Goal: Complete application form: Complete application form

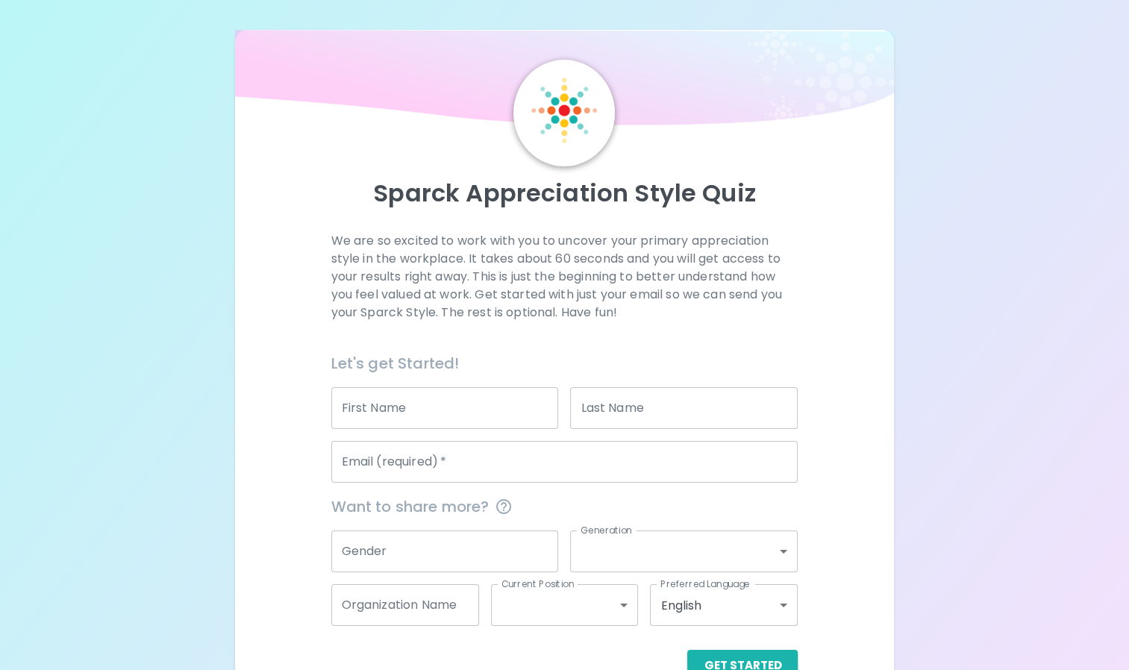
click at [415, 408] on input "First Name" at bounding box center [445, 408] width 228 height 42
type input "[PERSON_NAME]"
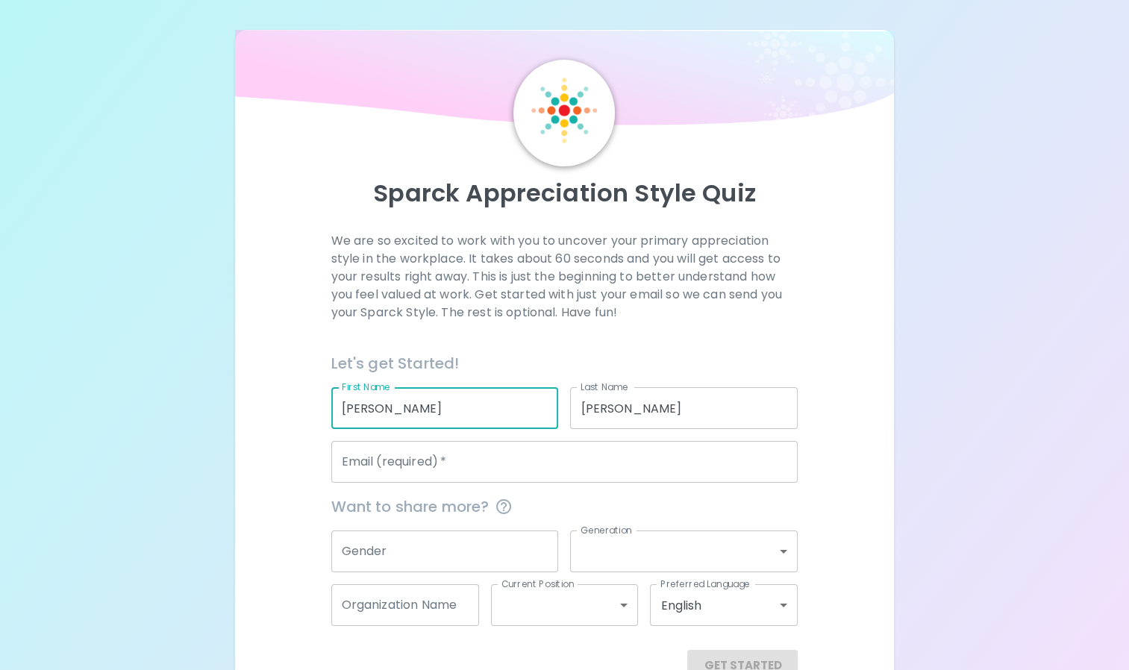
click at [459, 464] on input "Email (required)   *" at bounding box center [564, 462] width 467 height 42
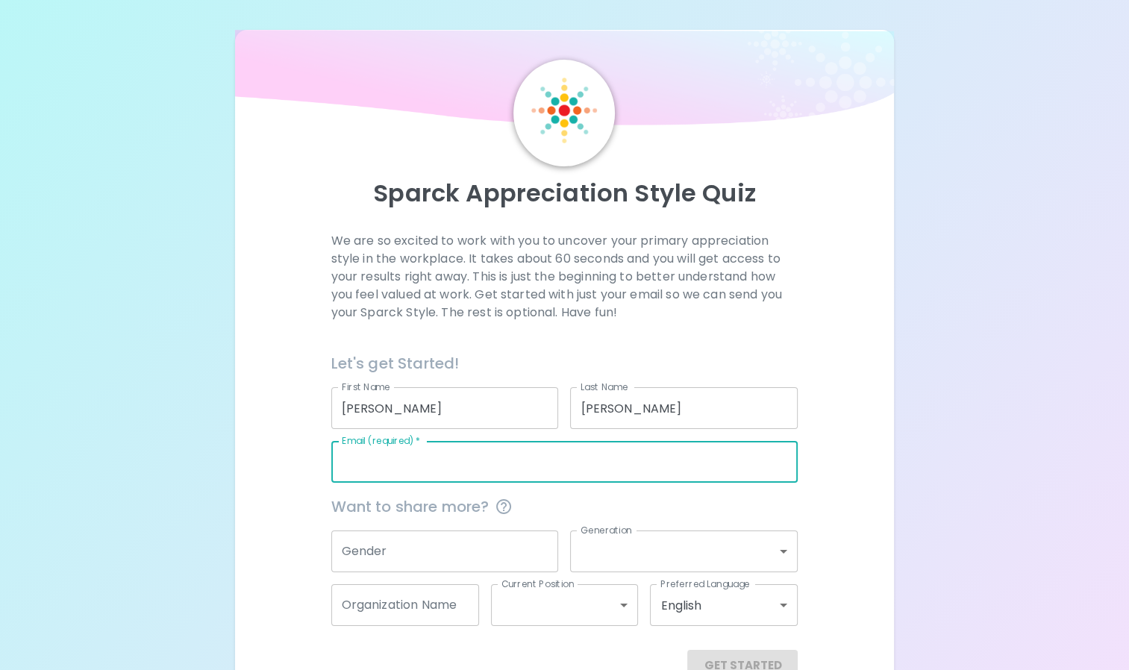
type input "[PERSON_NAME][EMAIL_ADDRESS][DOMAIN_NAME]"
click at [458, 531] on input "Gender" at bounding box center [445, 551] width 228 height 42
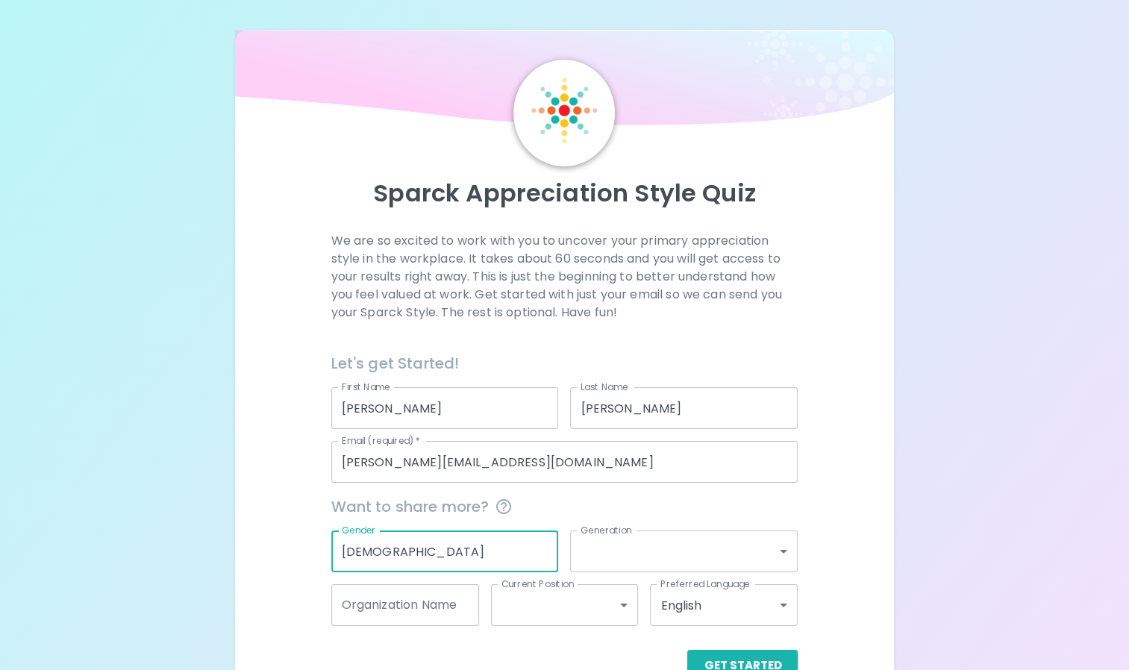
drag, startPoint x: 357, startPoint y: 552, endPoint x: 339, endPoint y: 559, distance: 19.1
click at [339, 559] on input "[DEMOGRAPHIC_DATA]" at bounding box center [445, 551] width 228 height 42
type input "[DEMOGRAPHIC_DATA]"
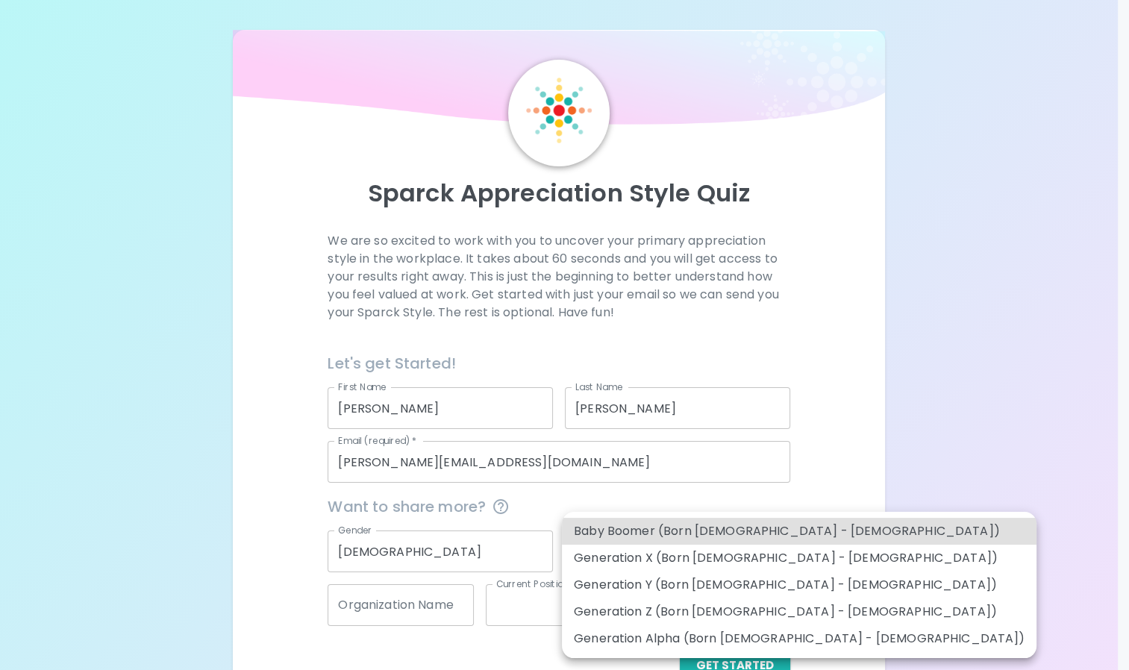
click at [679, 536] on body "Sparck Appreciation Style Quiz We are so excited to work with you to uncover yo…" at bounding box center [564, 355] width 1129 height 711
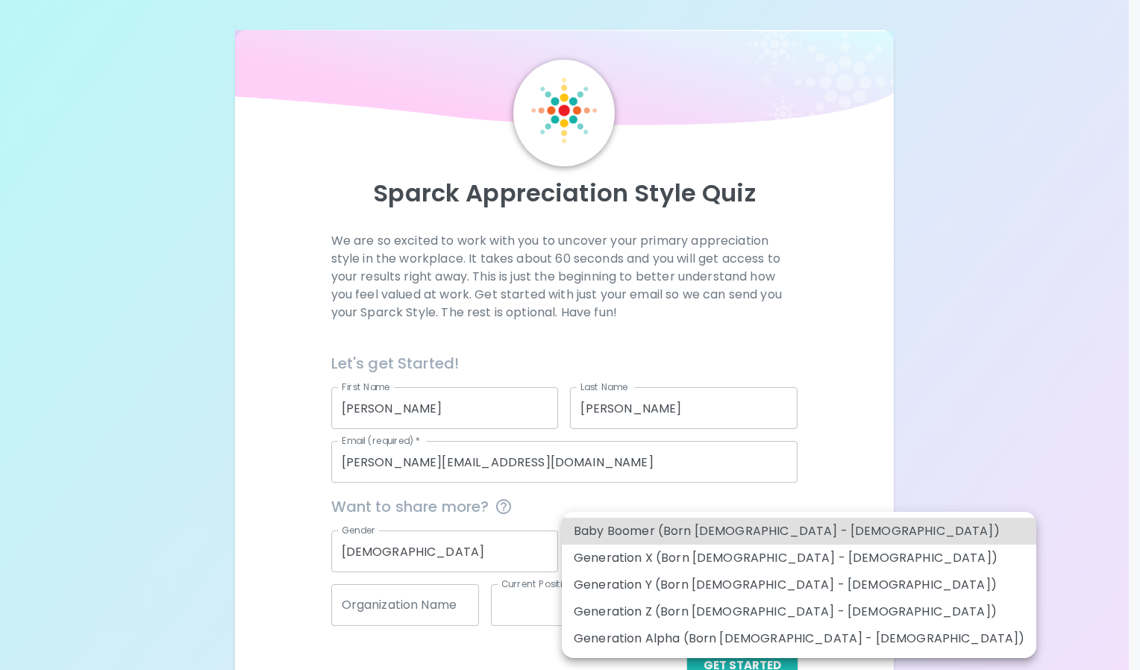
click at [711, 609] on li "Generation Z (Born [DEMOGRAPHIC_DATA] - [DEMOGRAPHIC_DATA])" at bounding box center [799, 611] width 474 height 27
type input "generation_z"
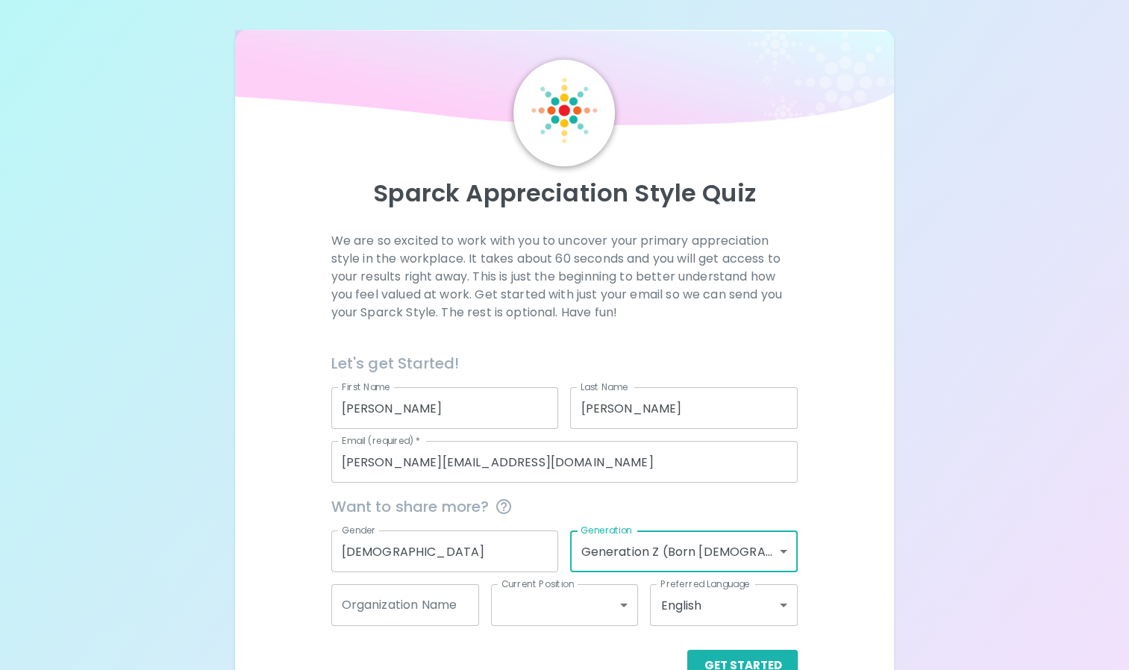
click at [430, 610] on input "Organization Name" at bounding box center [405, 605] width 148 height 42
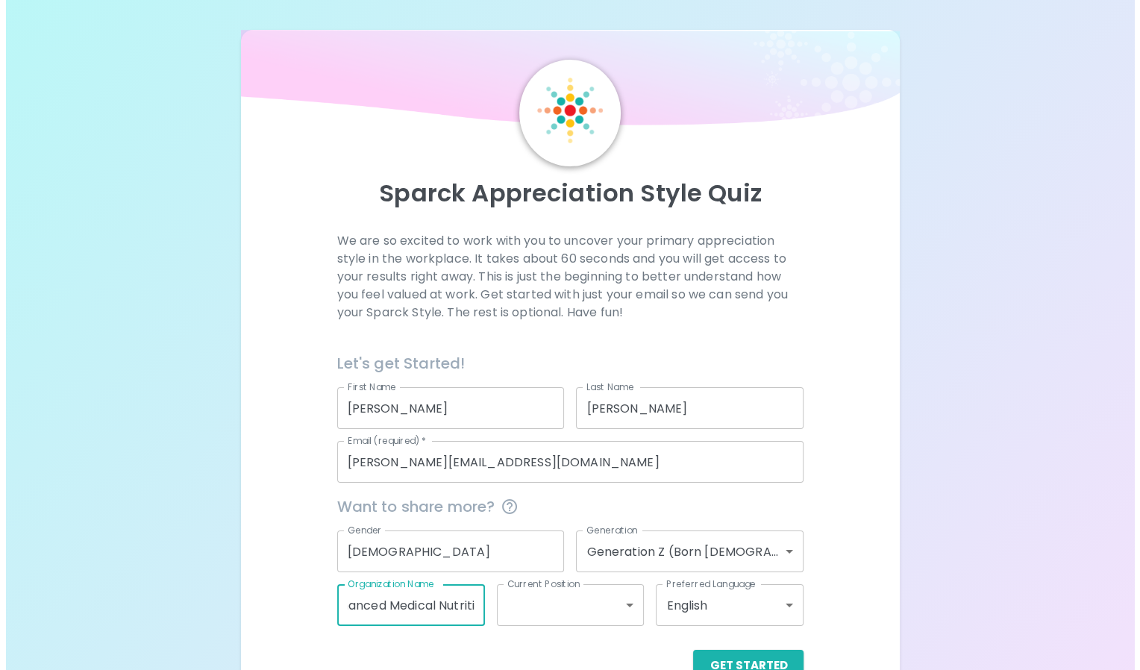
scroll to position [0, 40]
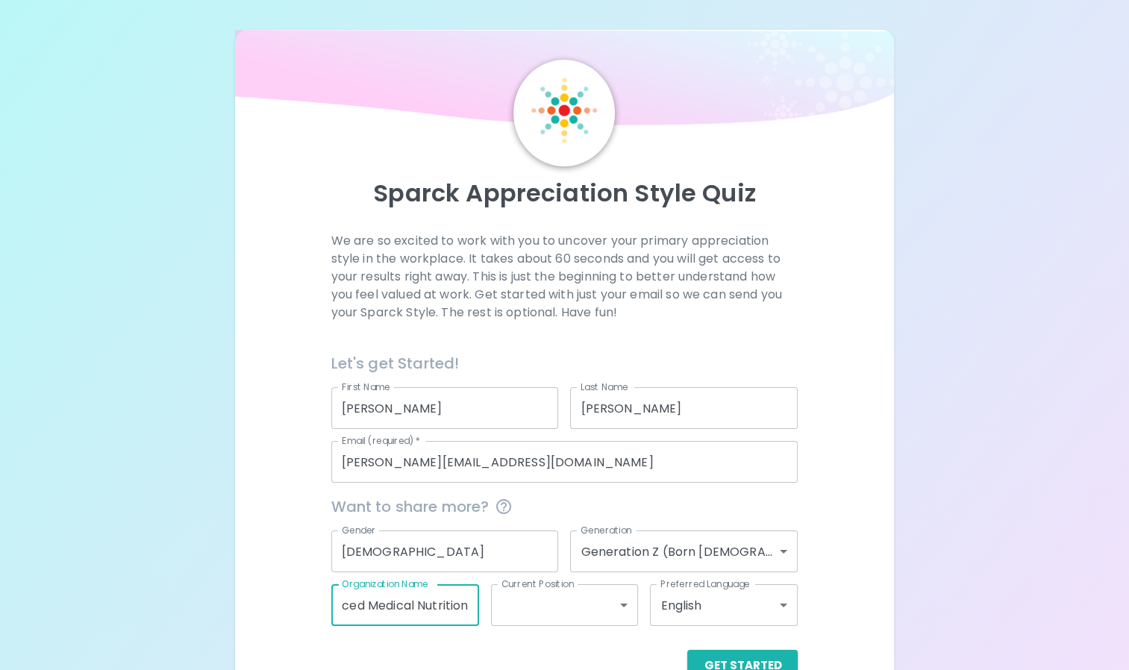
type input "Enhanced Medical Nutrition"
click at [554, 609] on body "Sparck Appreciation Style Quiz We are so excited to work with you to uncover yo…" at bounding box center [564, 355] width 1129 height 711
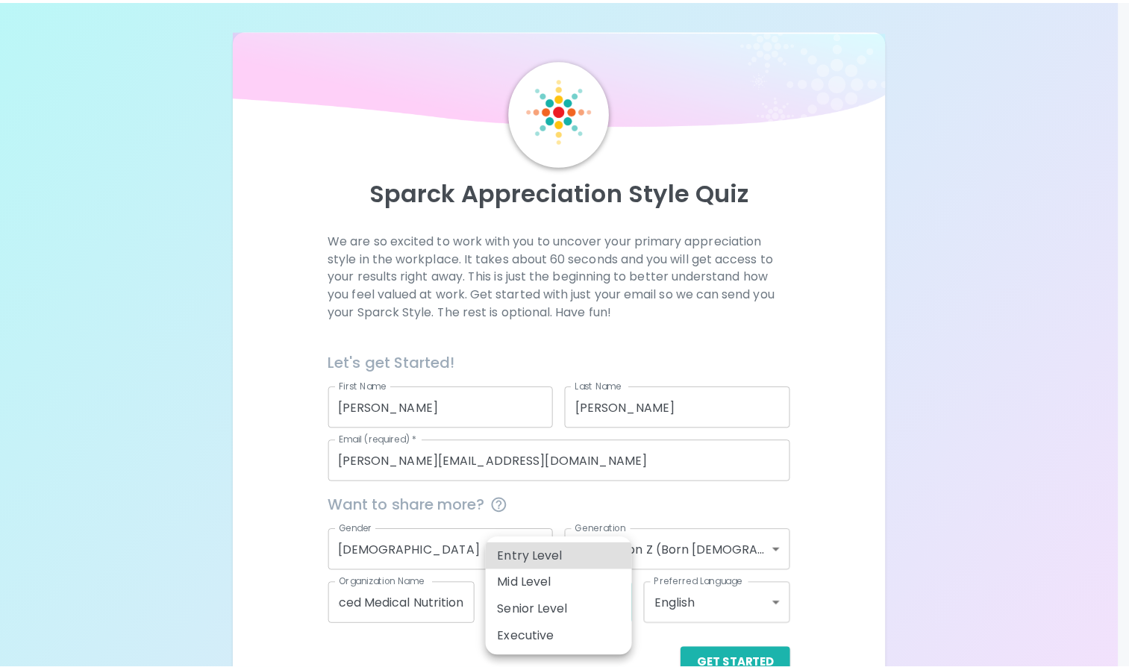
scroll to position [0, 0]
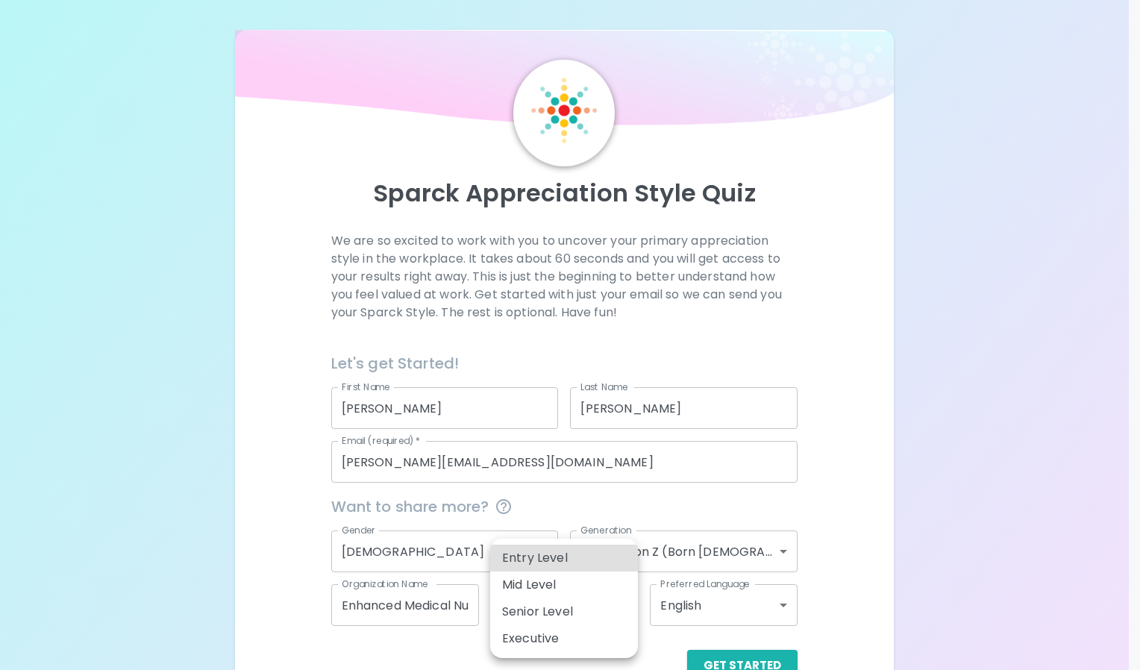
click at [574, 561] on li "Entry Level" at bounding box center [564, 558] width 148 height 27
type input "entry_level"
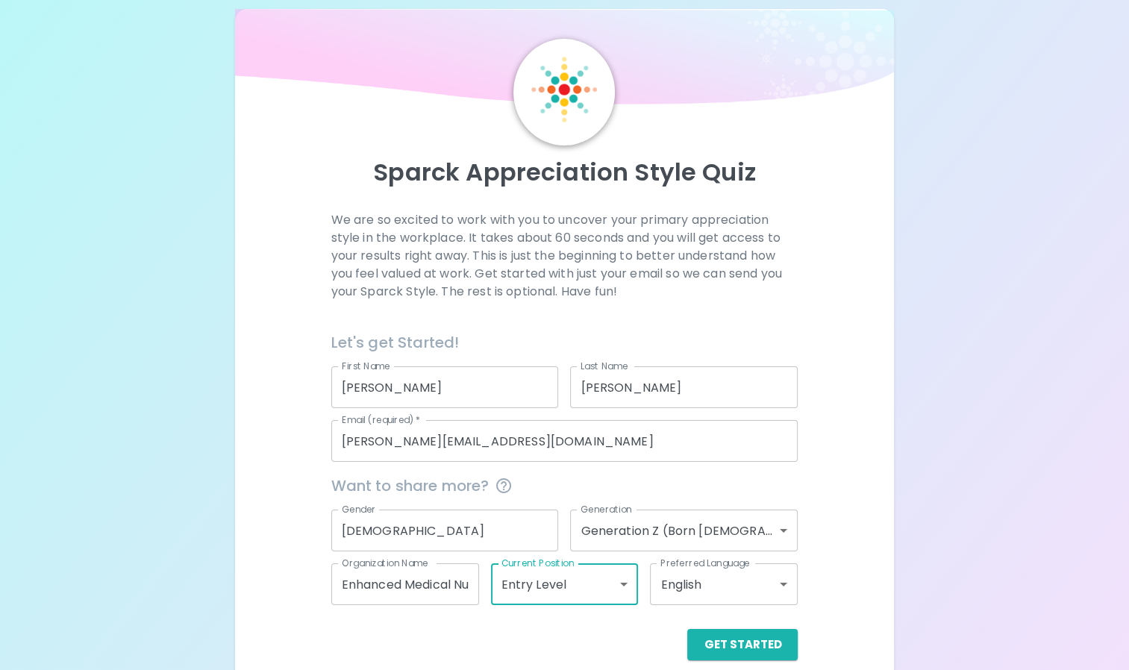
scroll to position [40, 0]
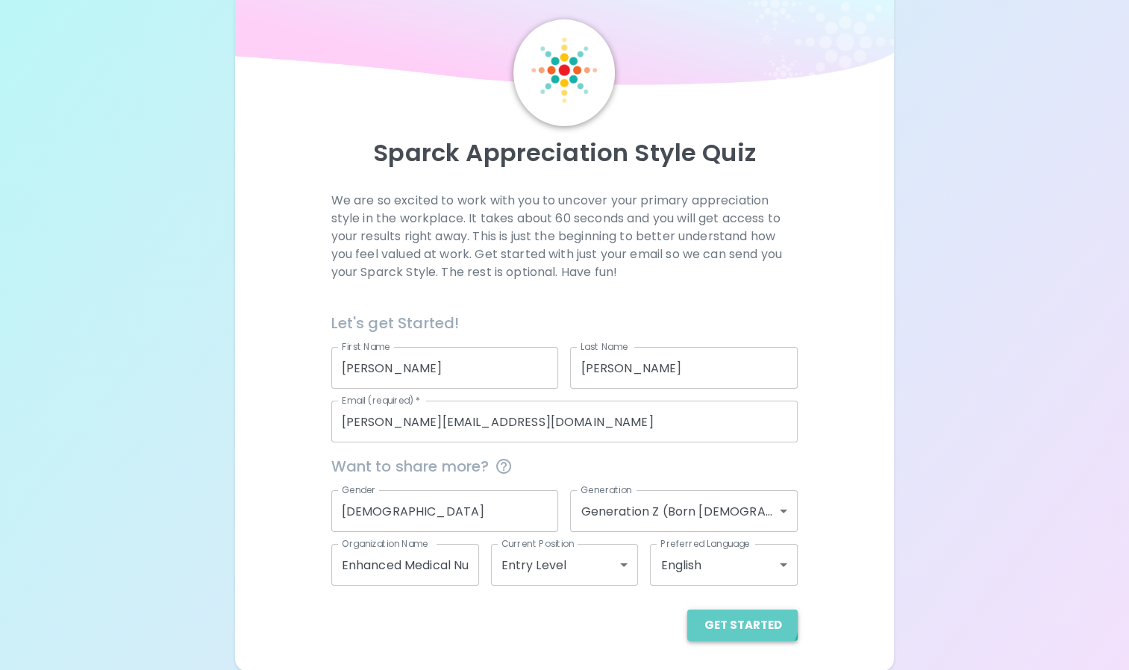
click at [734, 613] on button "Get Started" at bounding box center [742, 624] width 110 height 31
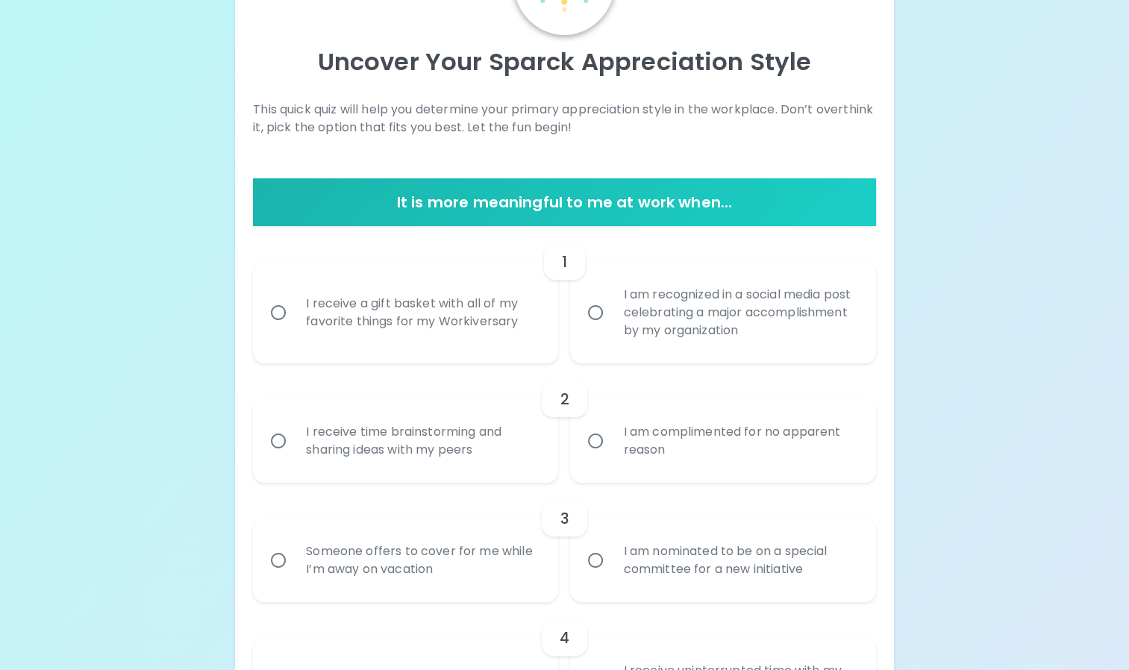
scroll to position [149, 0]
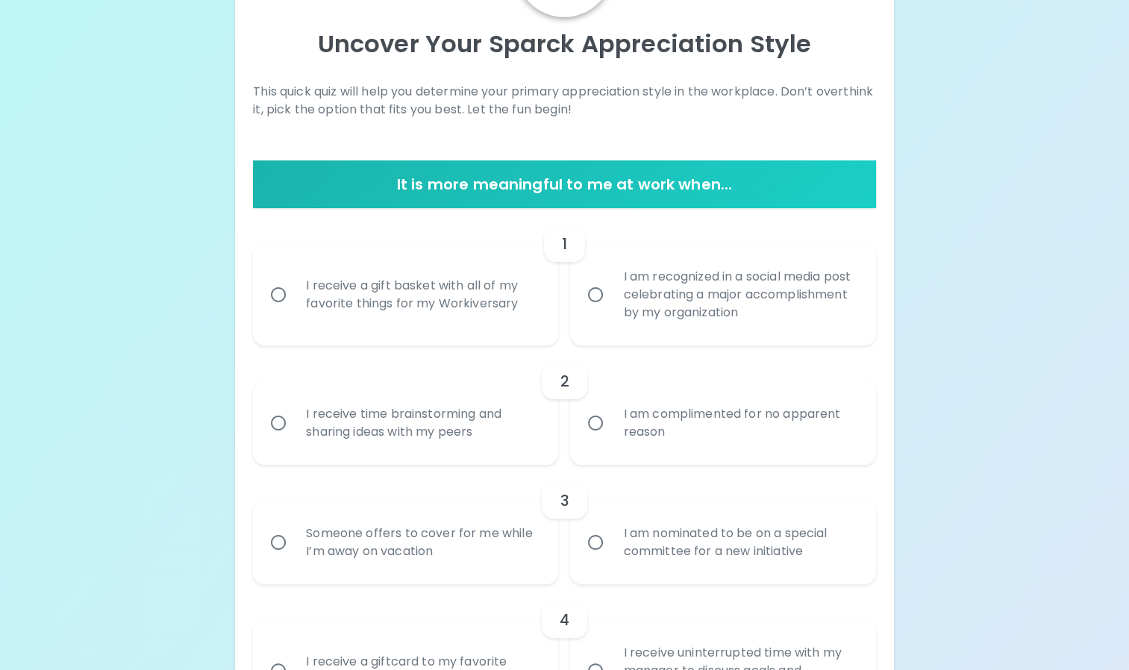
click at [594, 296] on input "I am recognized in a social media post celebrating a major accomplishment by my…" at bounding box center [595, 294] width 31 height 31
radio input "true"
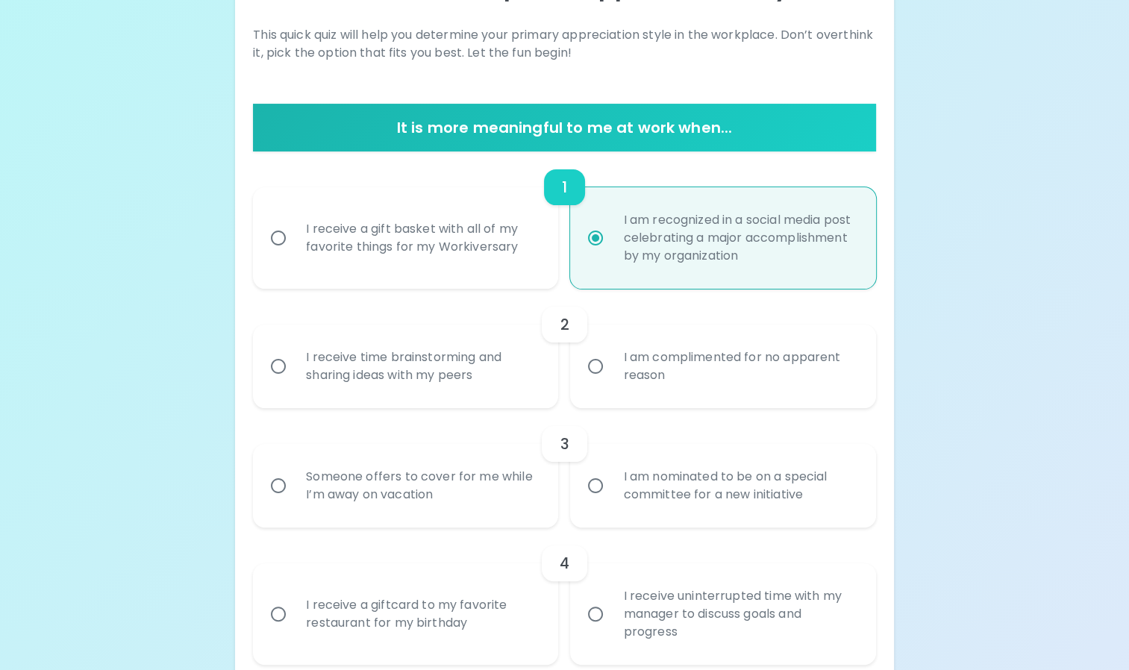
scroll to position [269, 0]
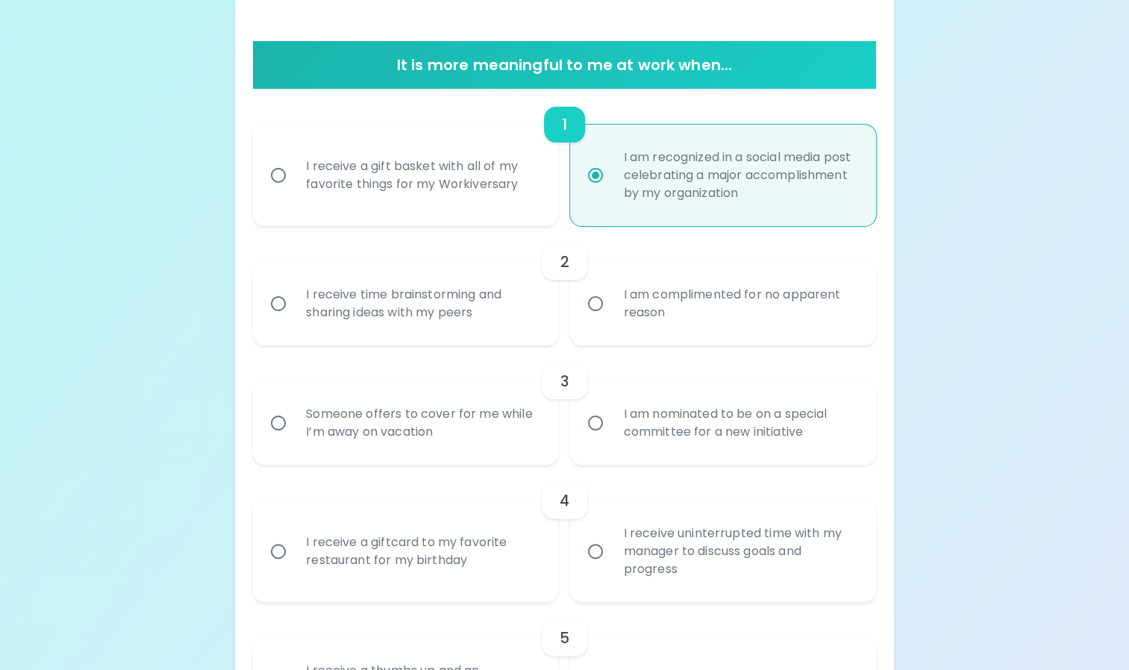
click at [582, 564] on input "I receive uninterrupted time with my manager to discuss goals and progress" at bounding box center [595, 551] width 31 height 31
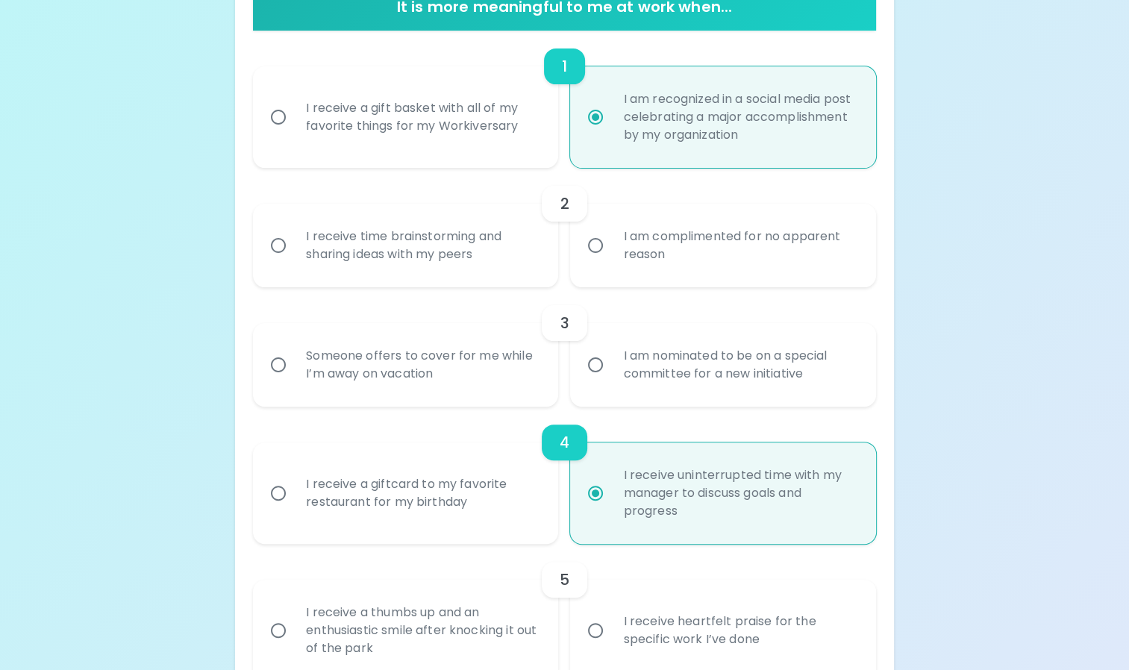
scroll to position [388, 0]
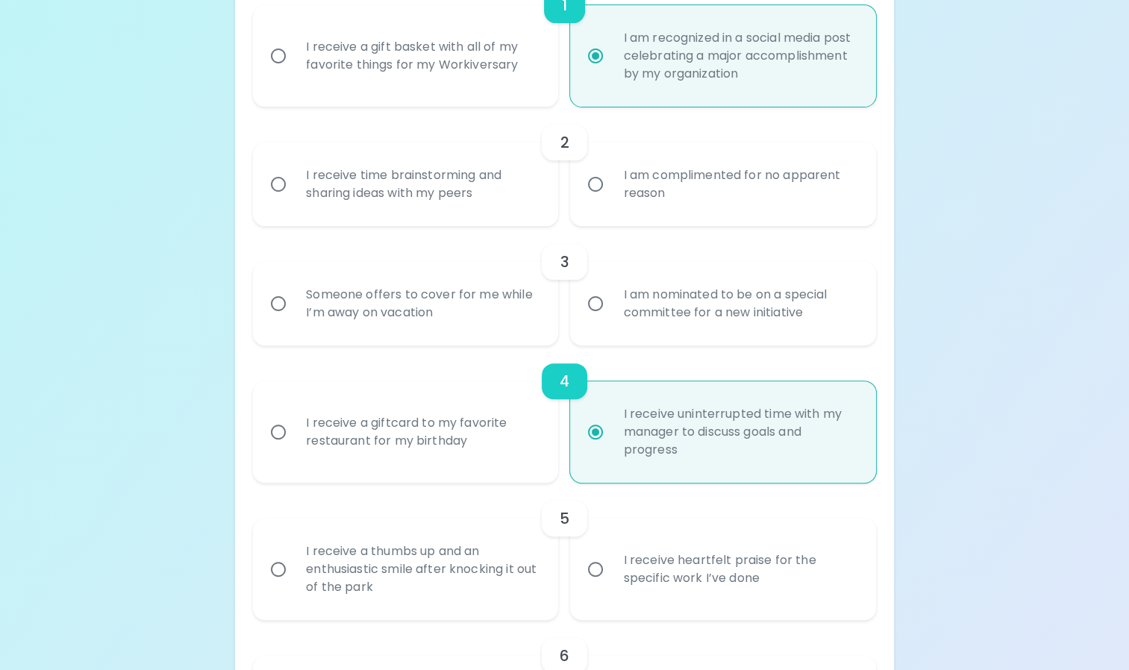
radio input "true"
click at [594, 562] on input "I receive heartfelt praise for the specific work I’ve done" at bounding box center [595, 568] width 31 height 31
radio input "false"
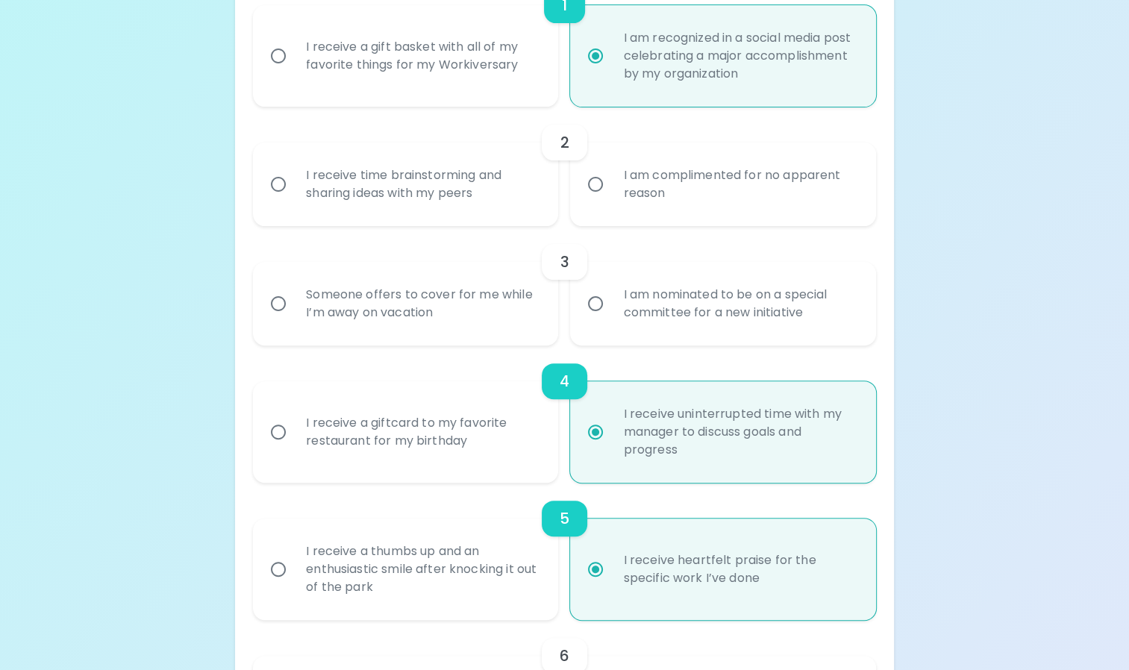
scroll to position [507, 0]
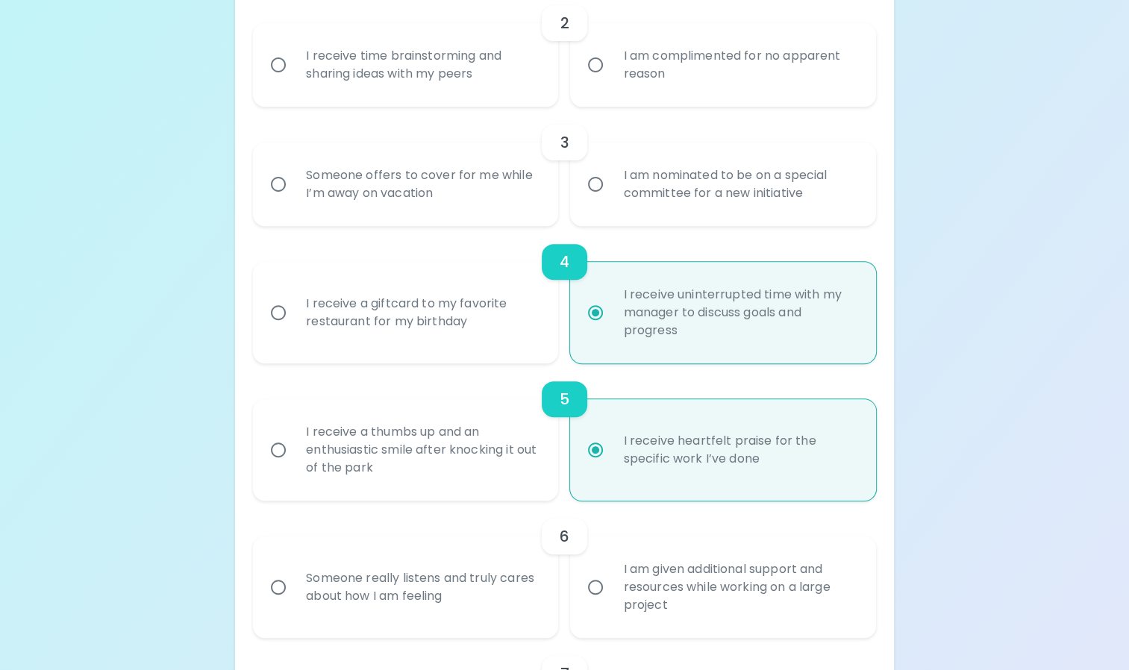
radio input "true"
click at [516, 595] on div "Someone really listens and truly cares about how I am feeling" at bounding box center [422, 587] width 256 height 72
click at [294, 595] on input "Someone really listens and truly cares about how I am feeling" at bounding box center [278, 586] width 31 height 31
radio input "false"
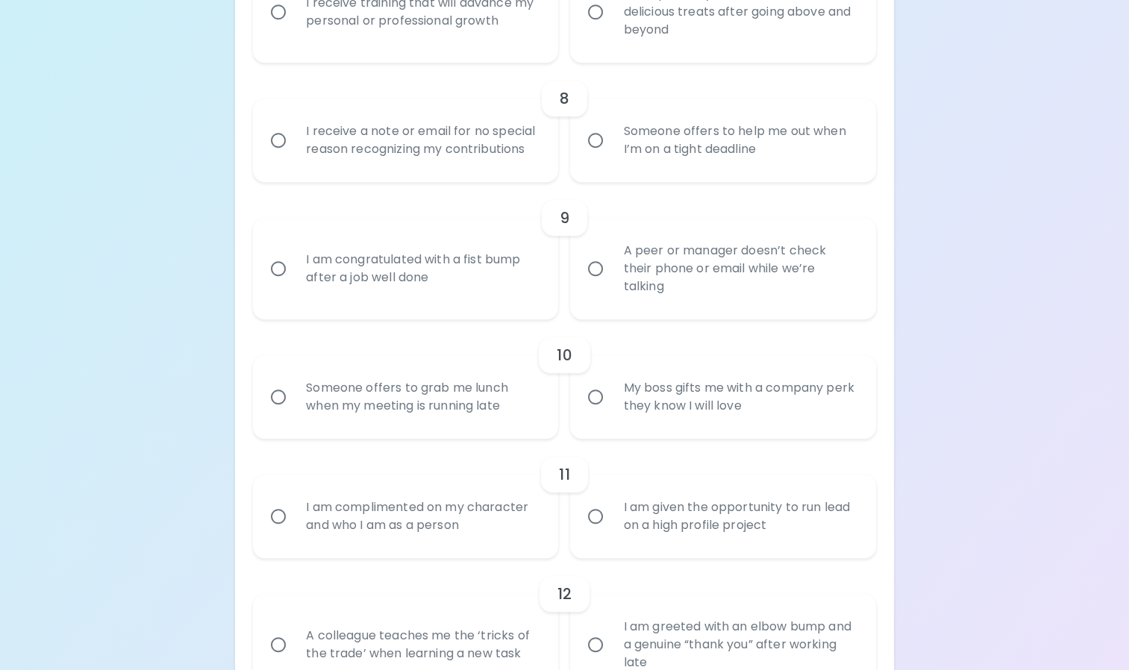
scroll to position [1729, 0]
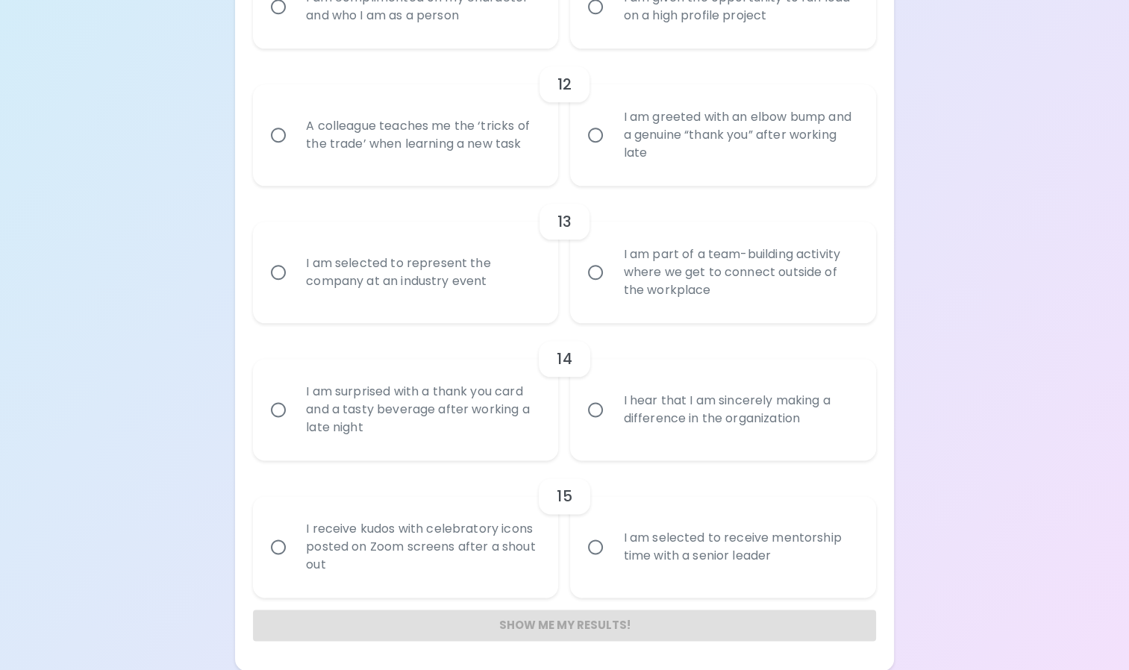
radio input "true"
click at [589, 540] on input "I am selected to receive mentorship time with a senior leader" at bounding box center [595, 546] width 31 height 31
radio input "false"
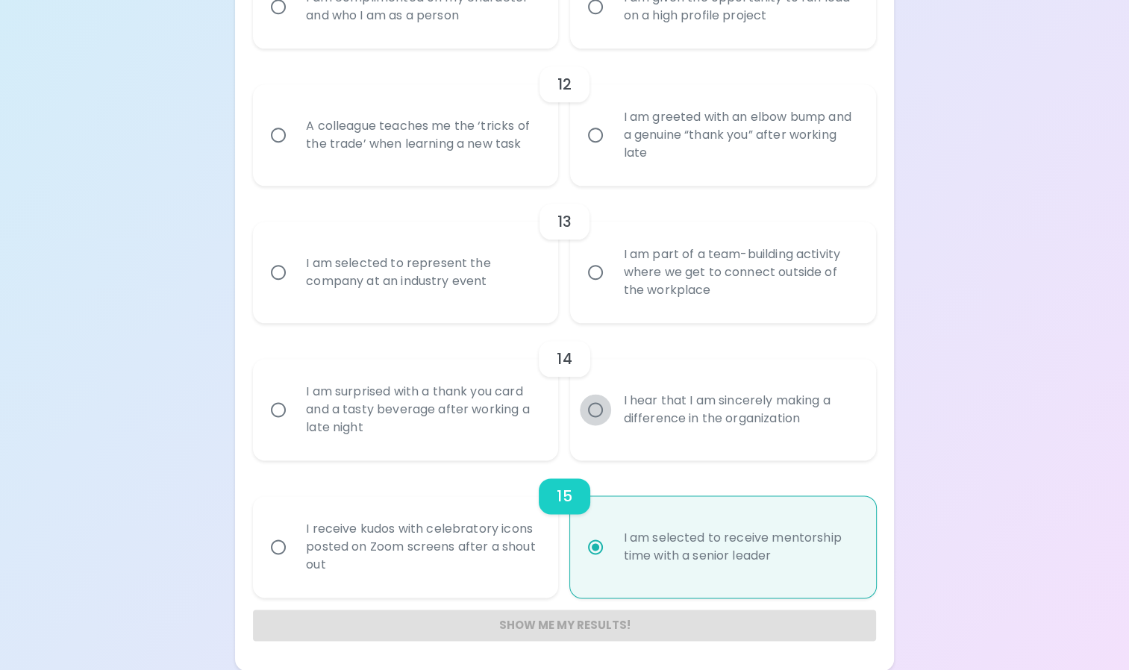
radio input "true"
click at [583, 415] on input "I hear that I am sincerely making a difference in the organization" at bounding box center [595, 409] width 31 height 31
radio input "false"
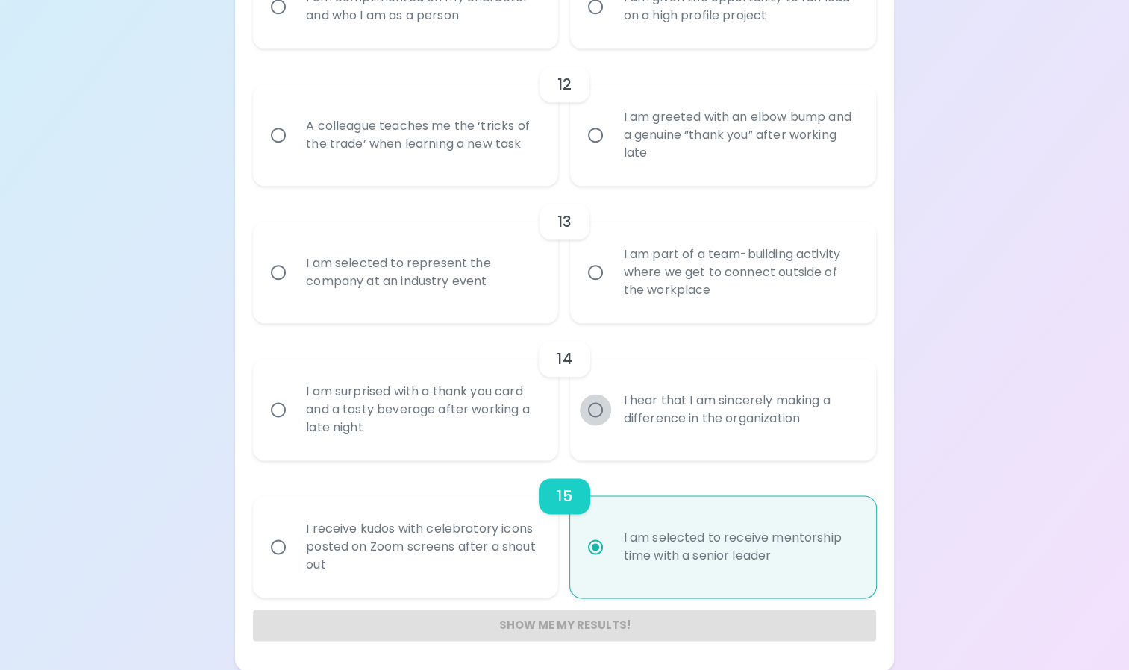
radio input "false"
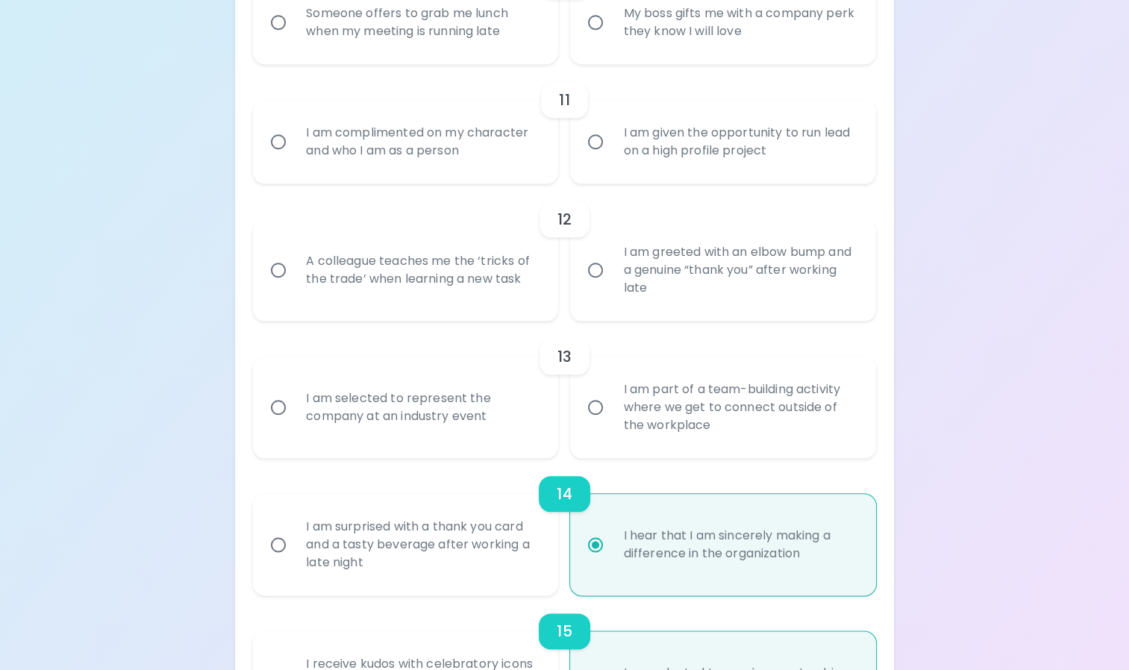
scroll to position [1593, 0]
radio input "true"
click at [592, 411] on input "I am part of a team-building activity where we get to connect outside of the wo…" at bounding box center [595, 407] width 31 height 31
radio input "false"
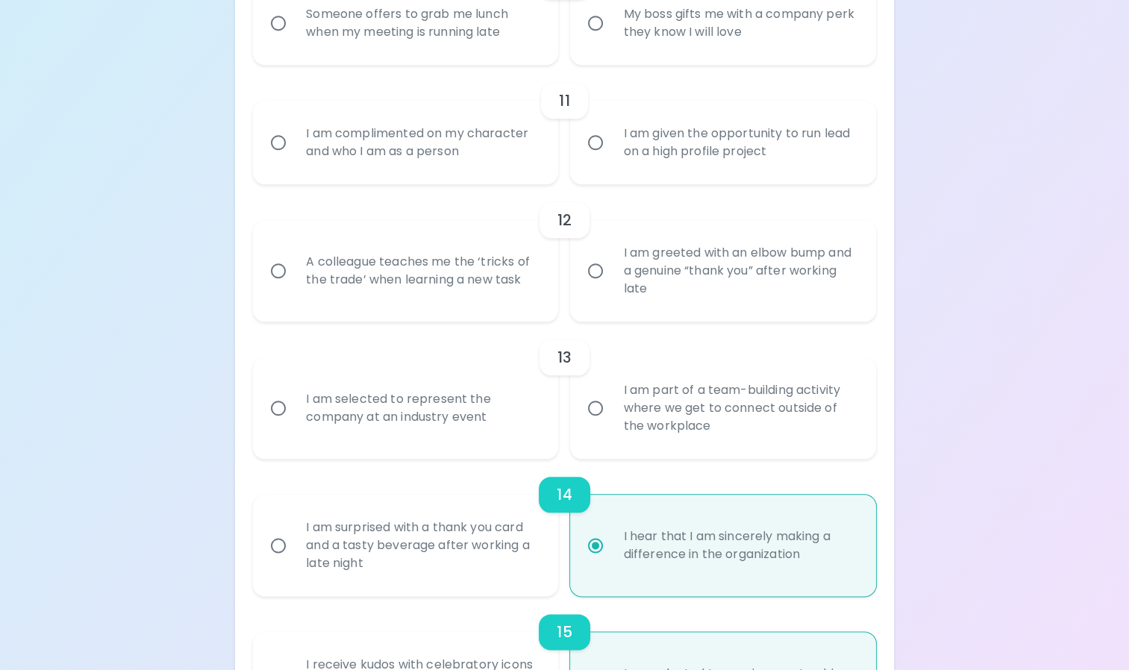
radio input "false"
radio input "true"
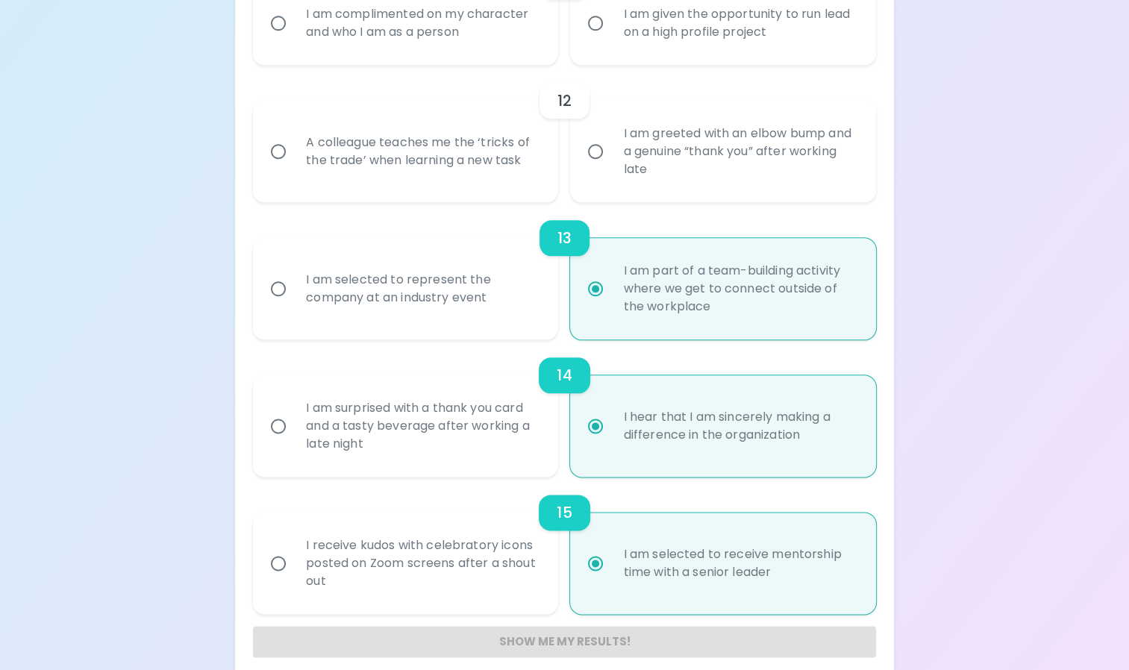
scroll to position [1653, 0]
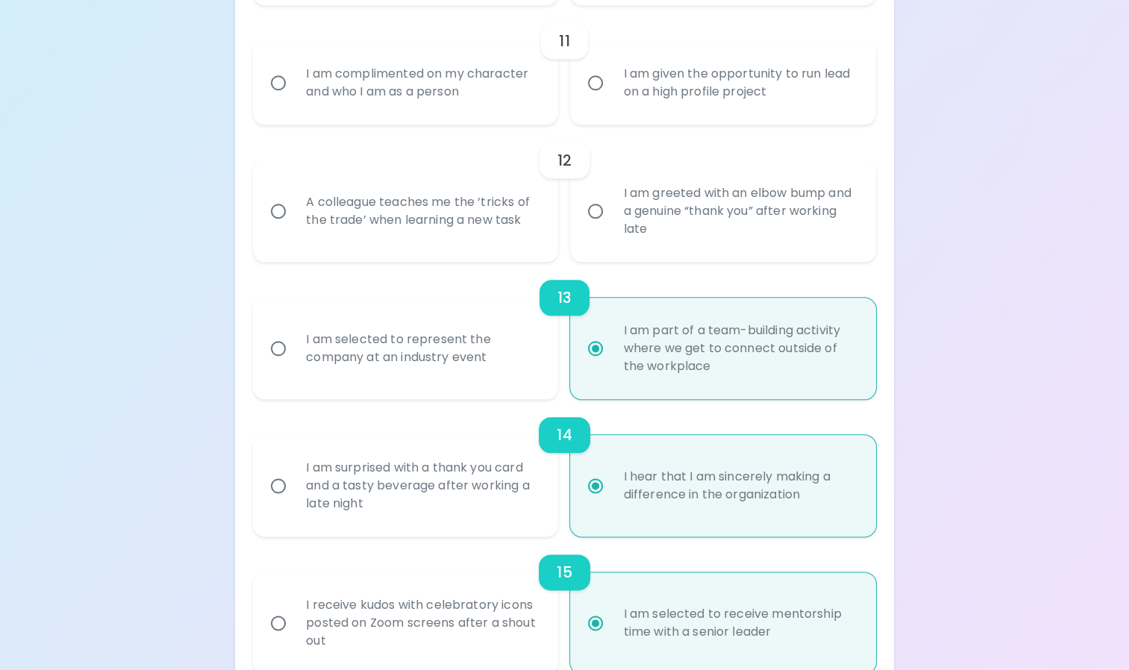
radio input "true"
click at [489, 348] on div "I am selected to represent the company at an industry event" at bounding box center [422, 349] width 256 height 72
click at [294, 348] on input "I am selected to represent the company at an industry event" at bounding box center [278, 348] width 31 height 31
radio input "false"
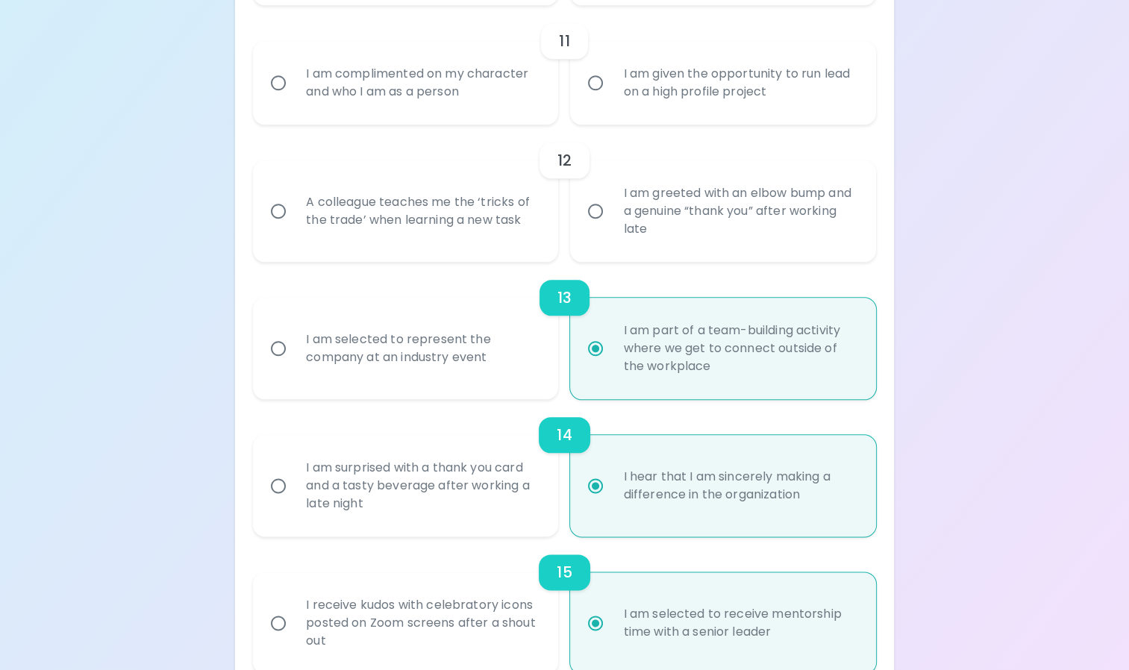
radio input "false"
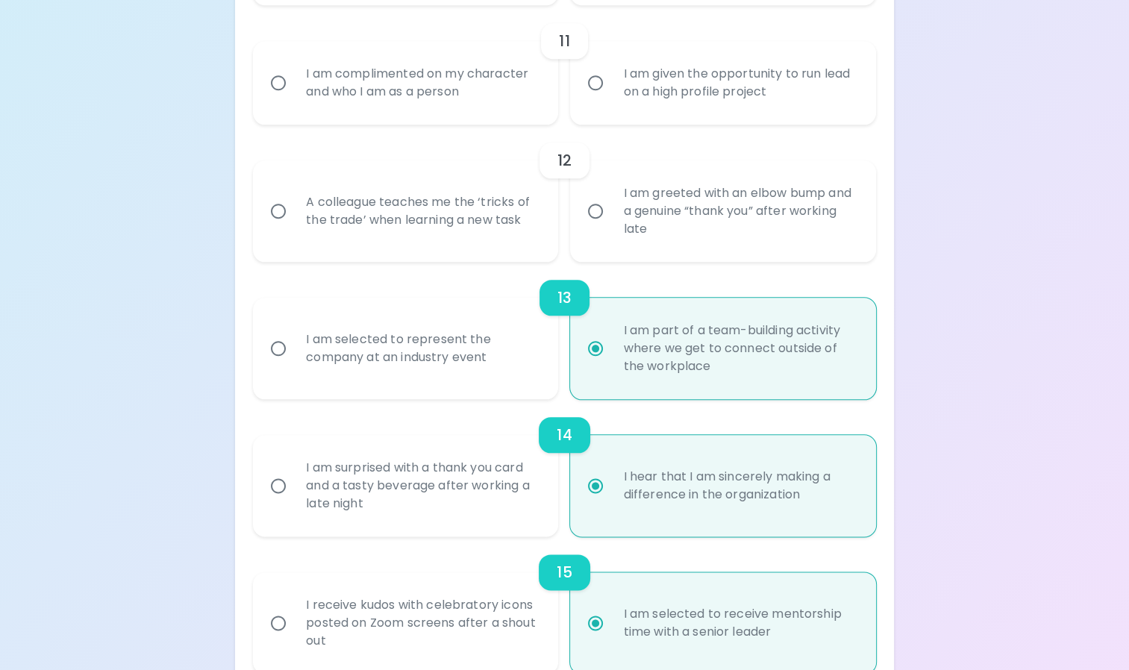
radio input "true"
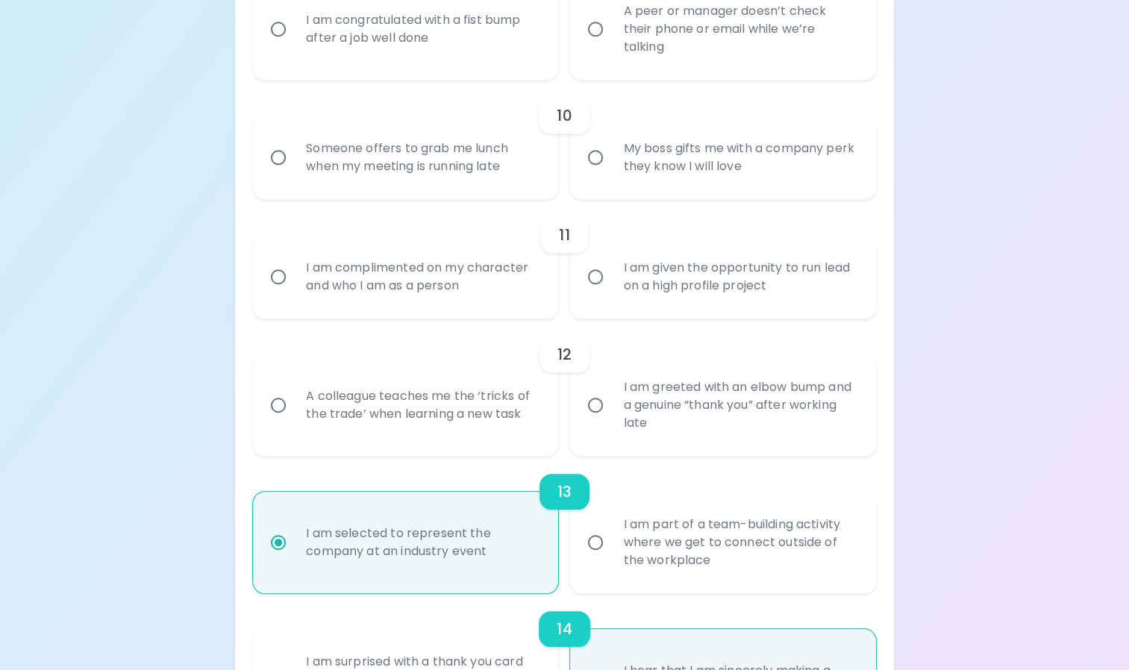
scroll to position [1438, 0]
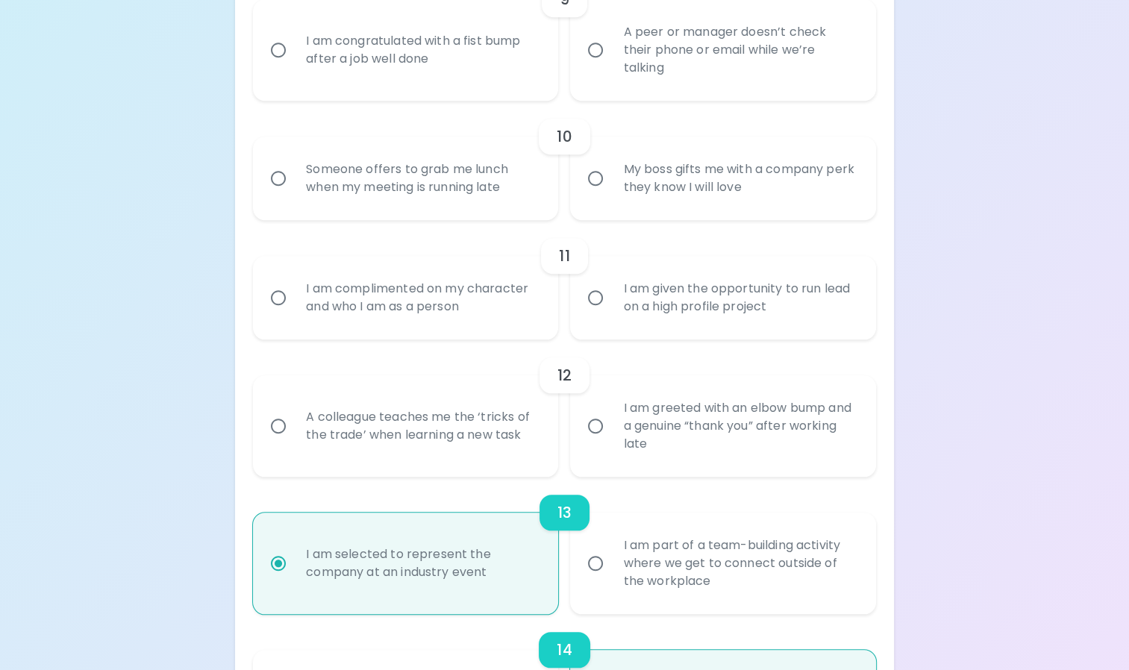
radio input "true"
click at [516, 425] on div "A colleague teaches me the ‘tricks of the trade’ when learning a new task" at bounding box center [422, 426] width 256 height 72
click at [294, 425] on input "A colleague teaches me the ‘tricks of the trade’ when learning a new task" at bounding box center [278, 425] width 31 height 31
radio input "false"
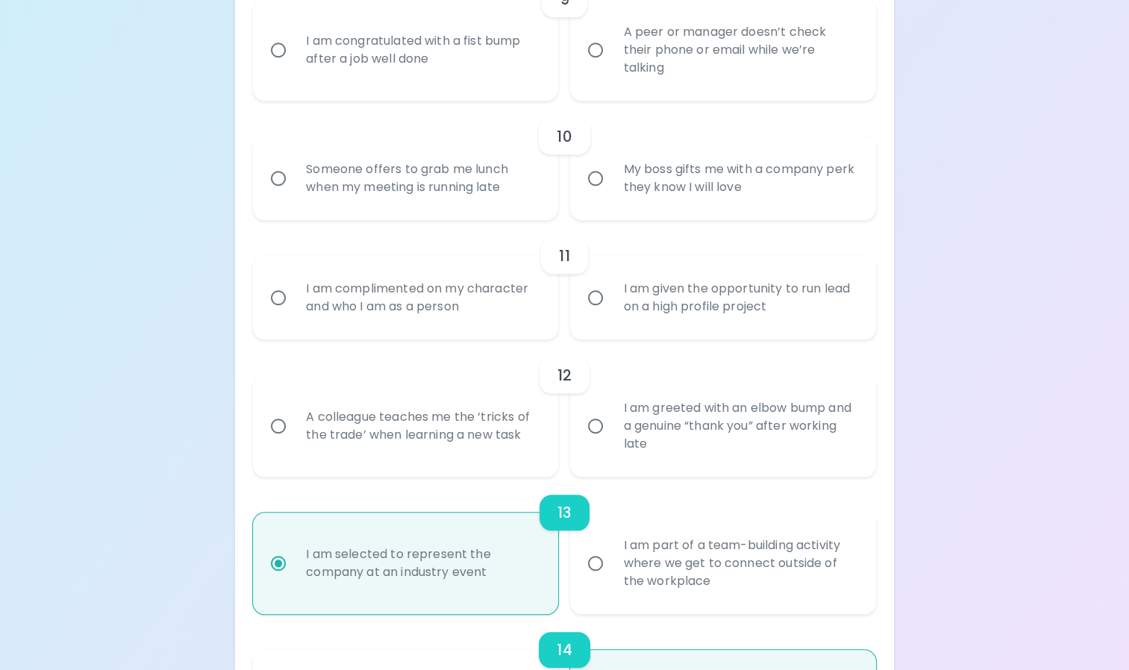
radio input "false"
radio input "true"
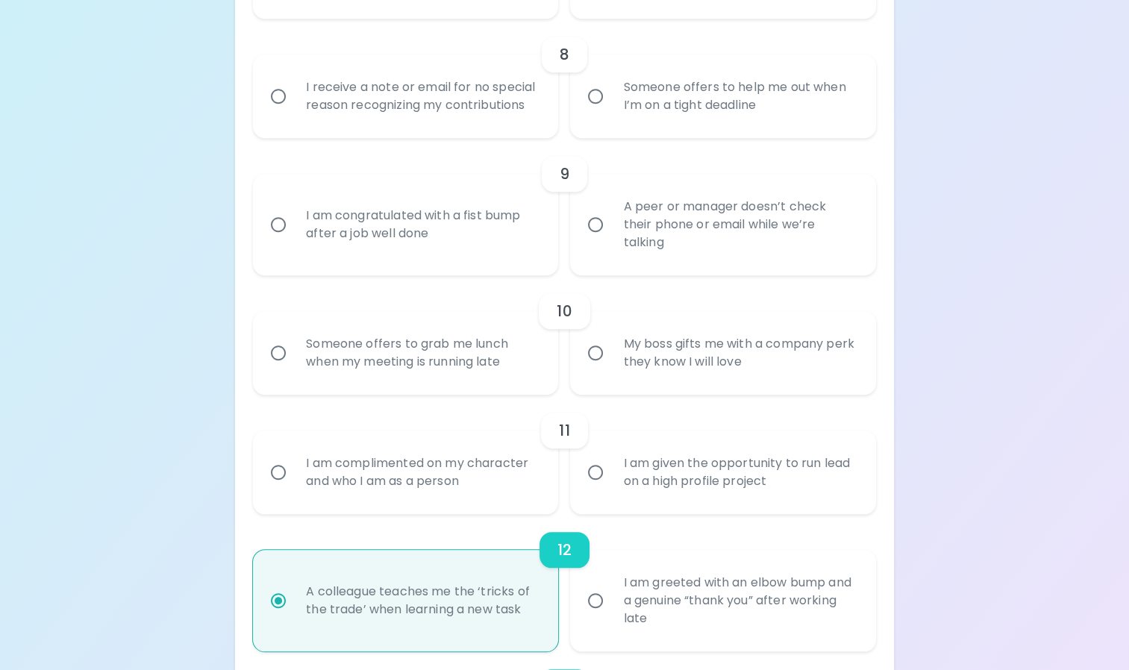
scroll to position [1237, 0]
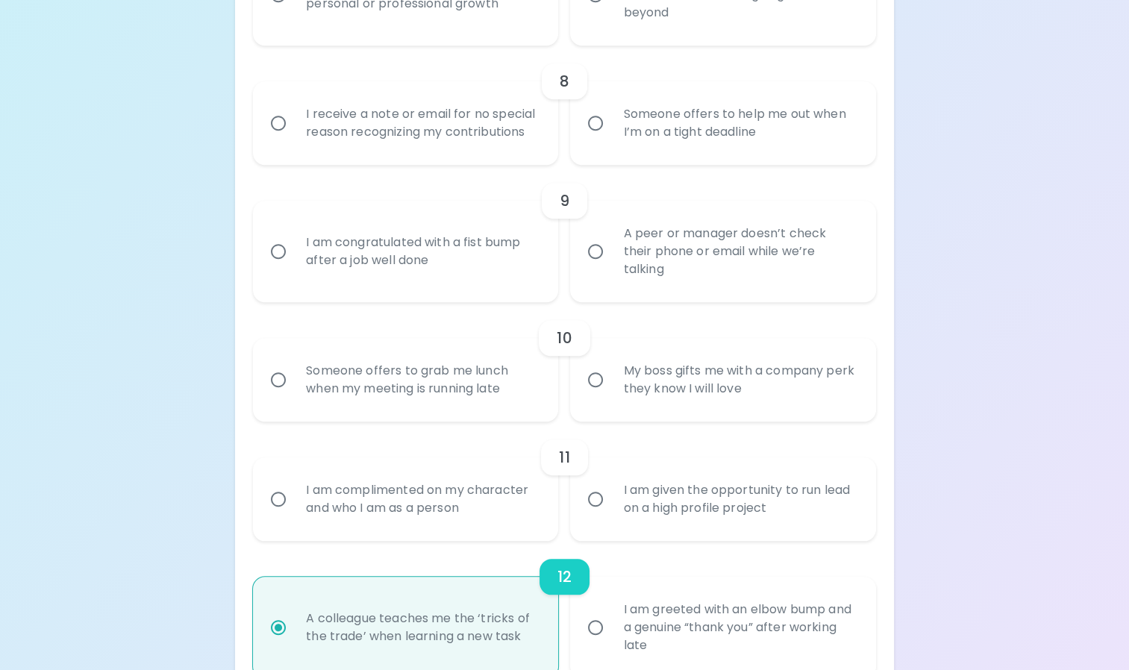
radio input "true"
click at [604, 495] on input "I am given the opportunity to run lead on a high profile project" at bounding box center [595, 498] width 31 height 31
radio input "false"
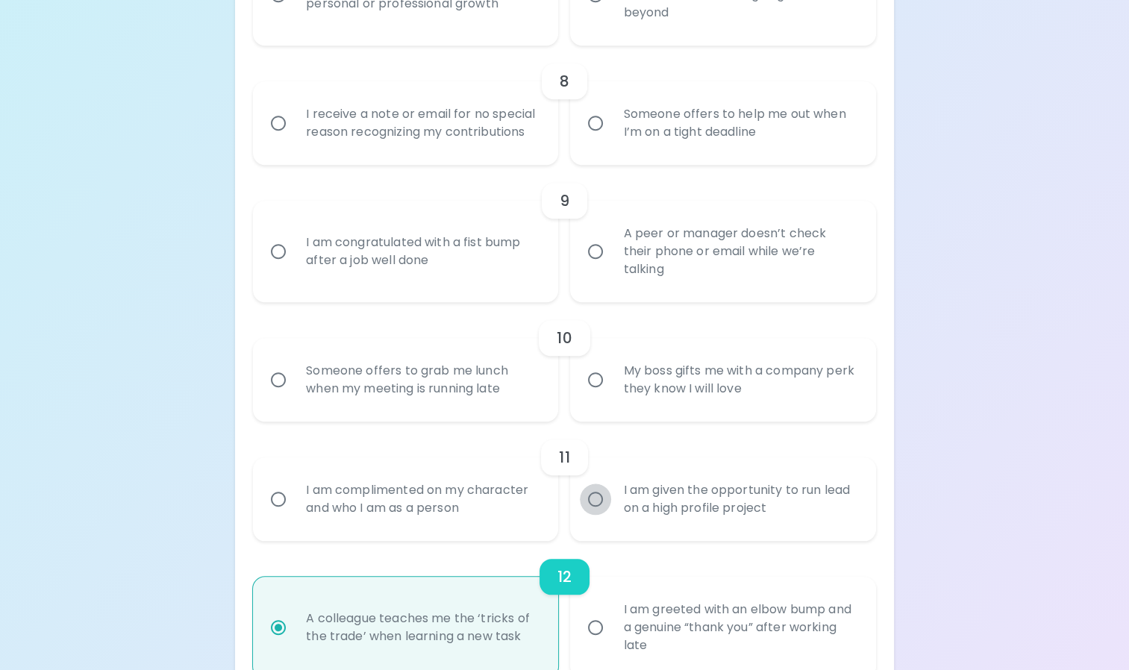
radio input "false"
radio input "true"
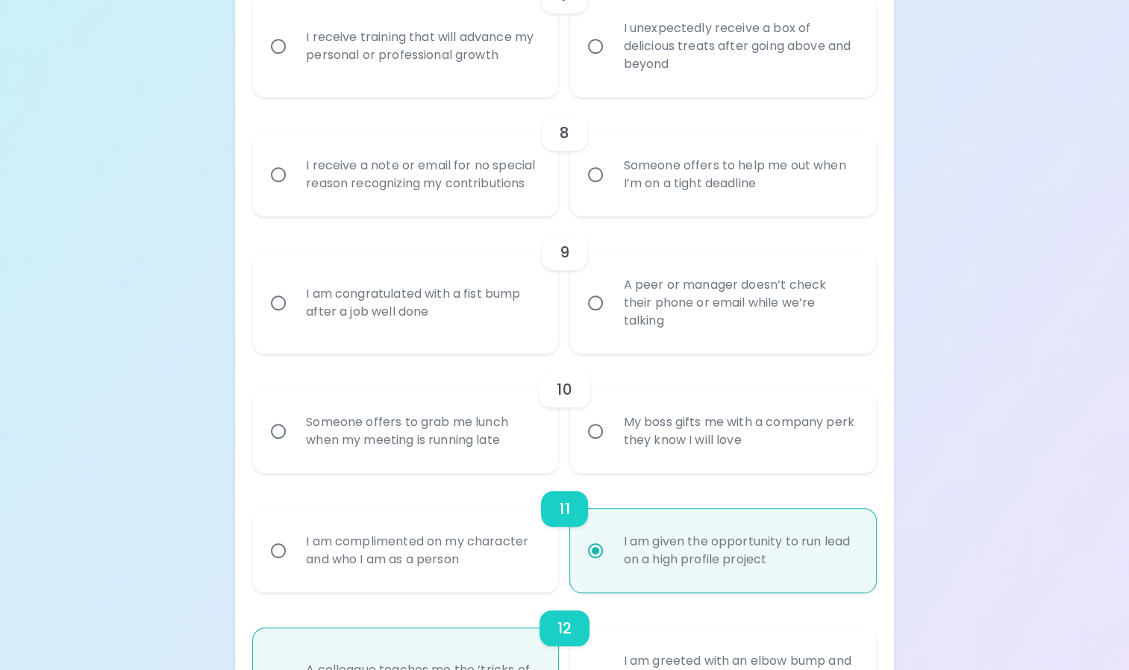
scroll to position [1183, 0]
radio input "true"
click at [597, 421] on input "My boss gifts me with a company perk they know I will love" at bounding box center [595, 433] width 31 height 31
radio input "false"
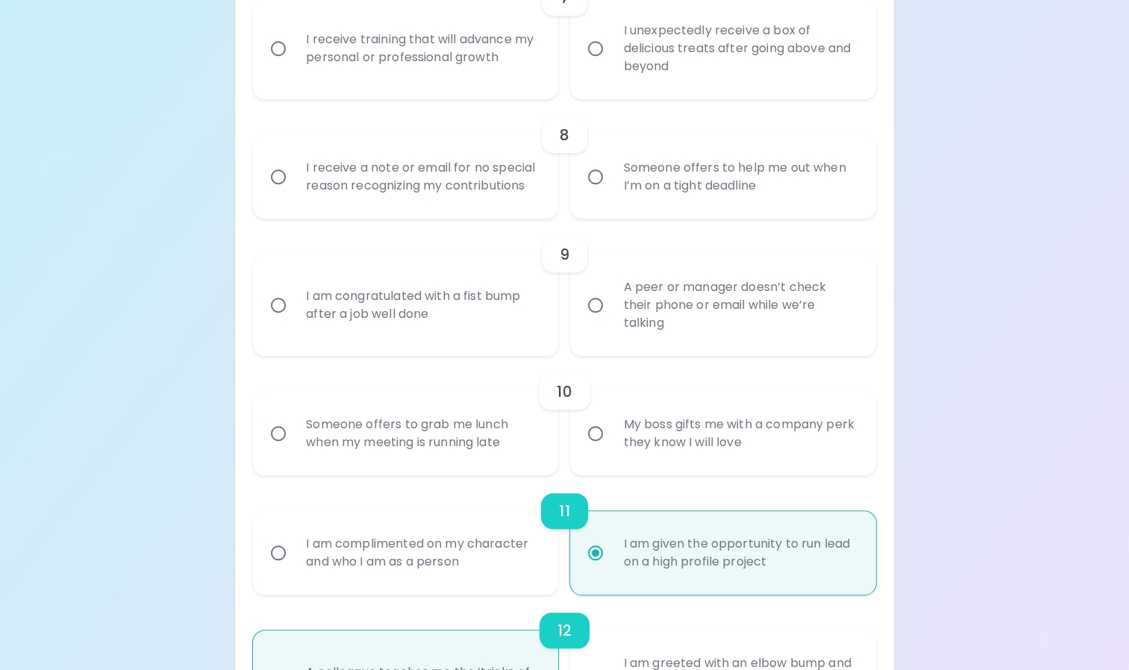
radio input "false"
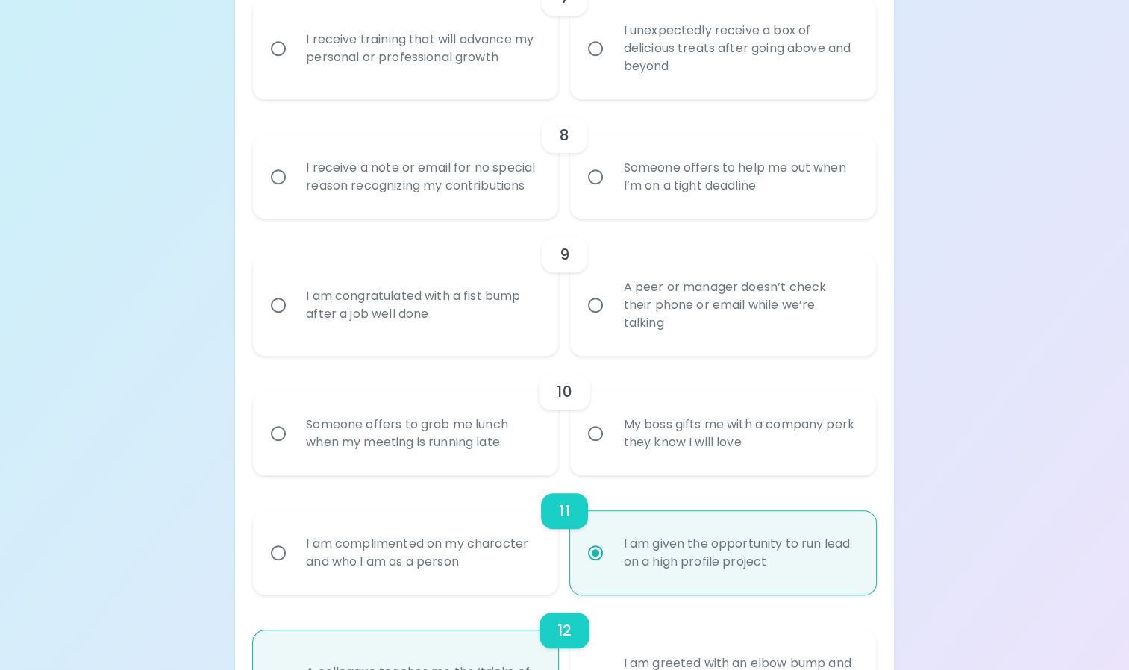
radio input "false"
radio input "true"
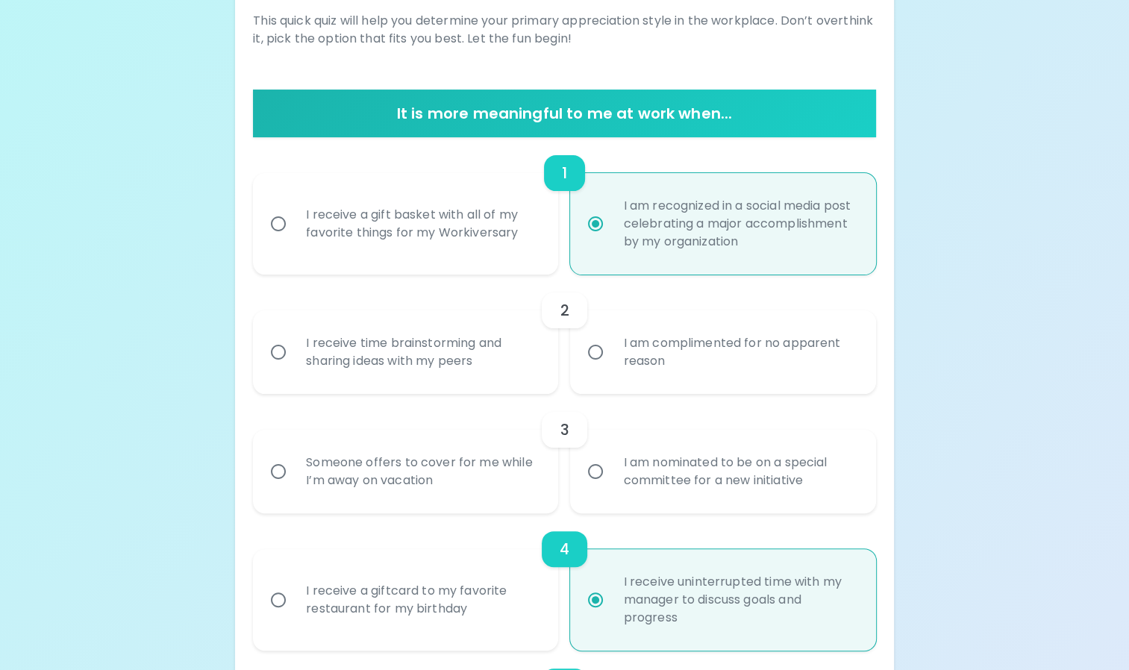
scroll to position [219, 0]
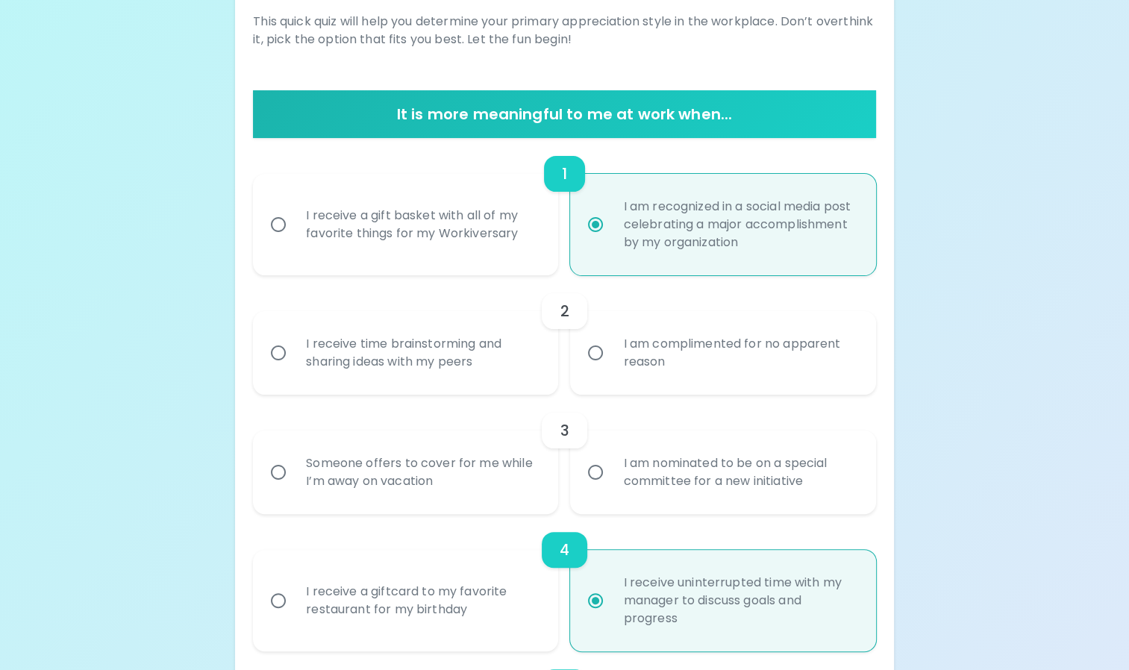
radio input "true"
click at [601, 342] on input "I am complimented for no apparent reason" at bounding box center [595, 352] width 31 height 31
radio input "false"
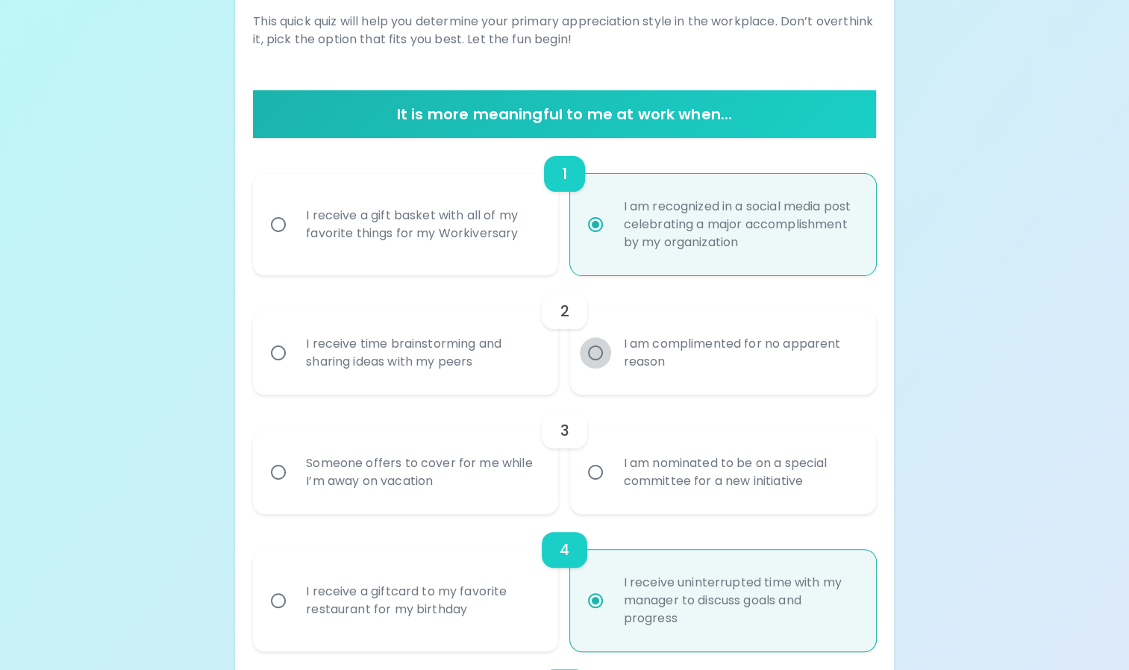
radio input "false"
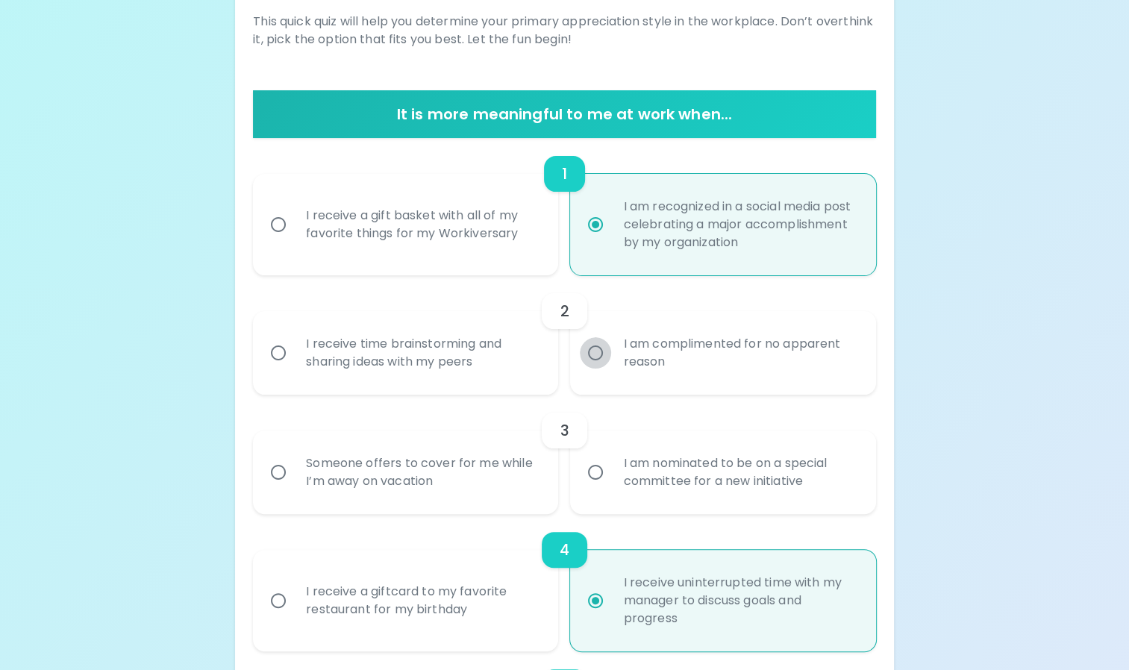
radio input "false"
radio input "true"
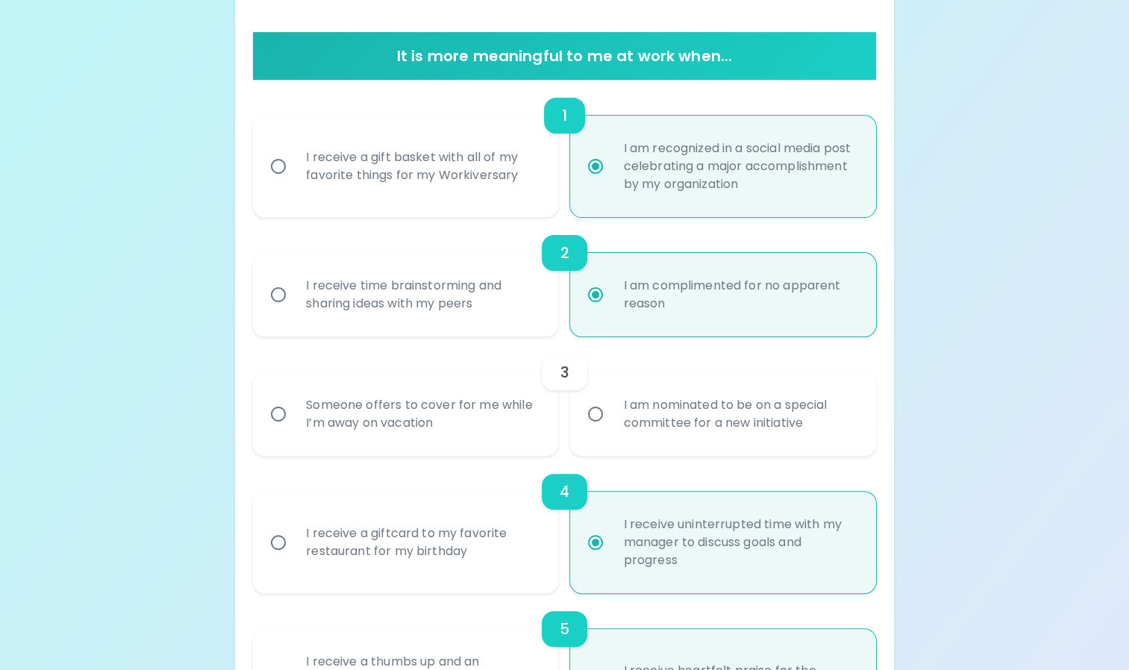
scroll to position [339, 0]
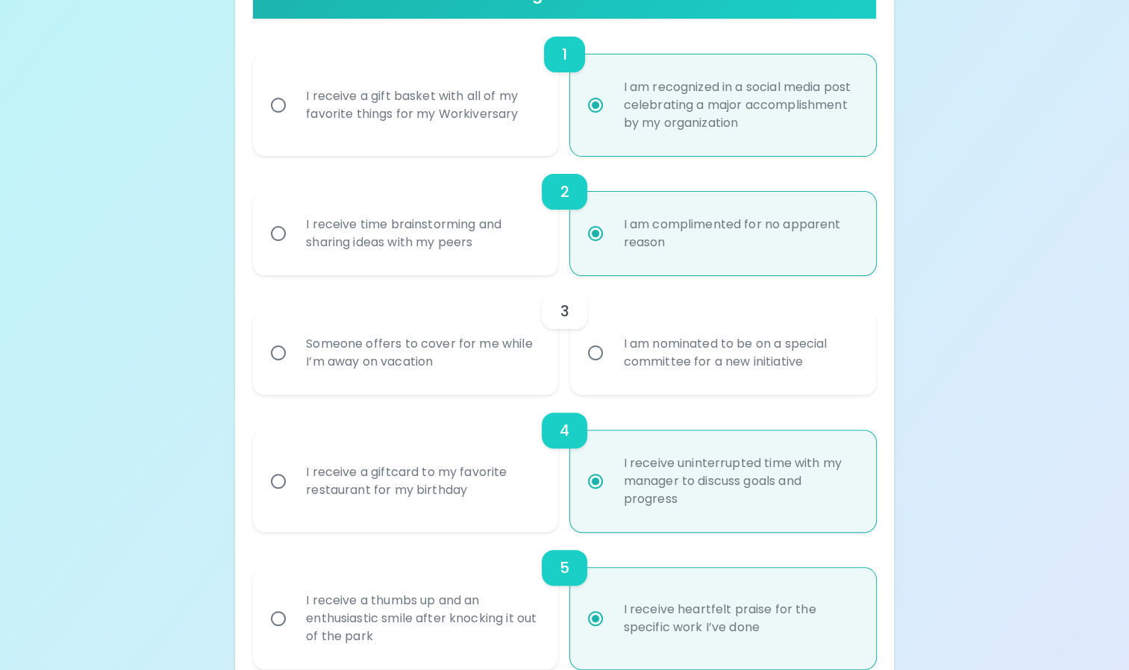
radio input "true"
click at [599, 348] on input "I am nominated to be on a special committee for a new initiative" at bounding box center [595, 352] width 31 height 31
radio input "false"
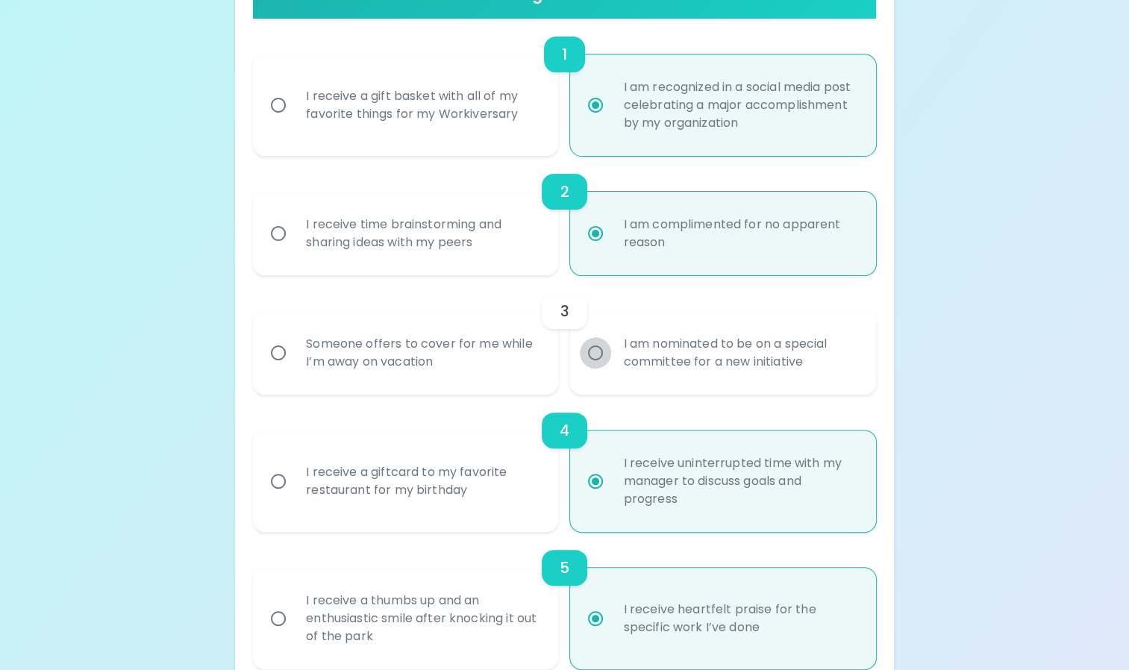
radio input "false"
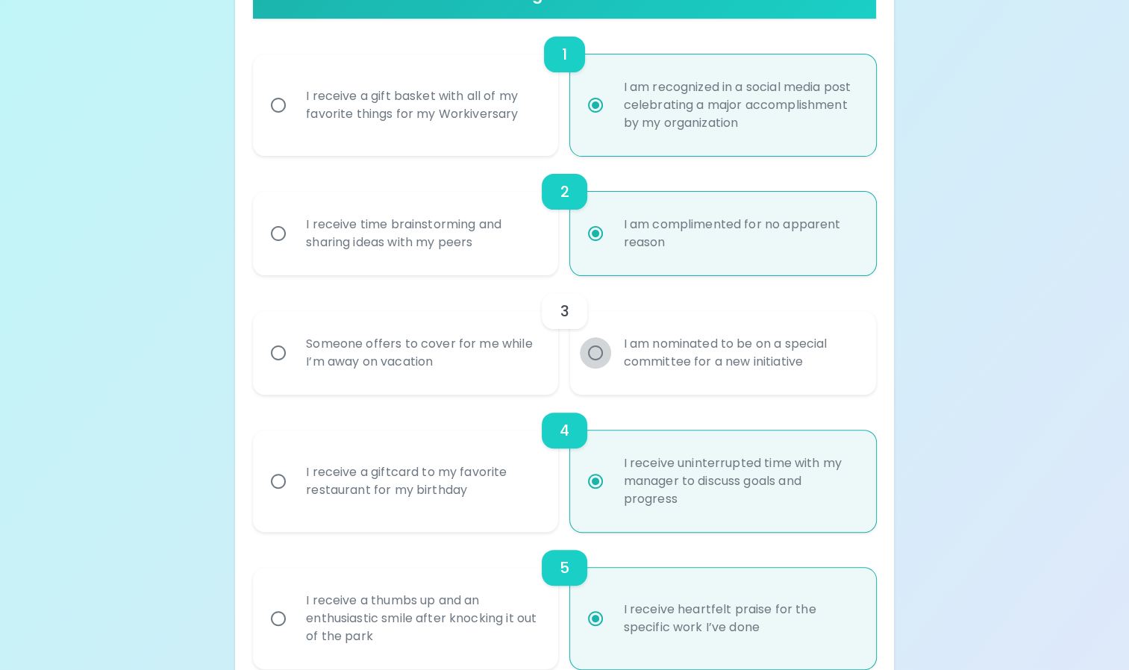
radio input "false"
radio input "true"
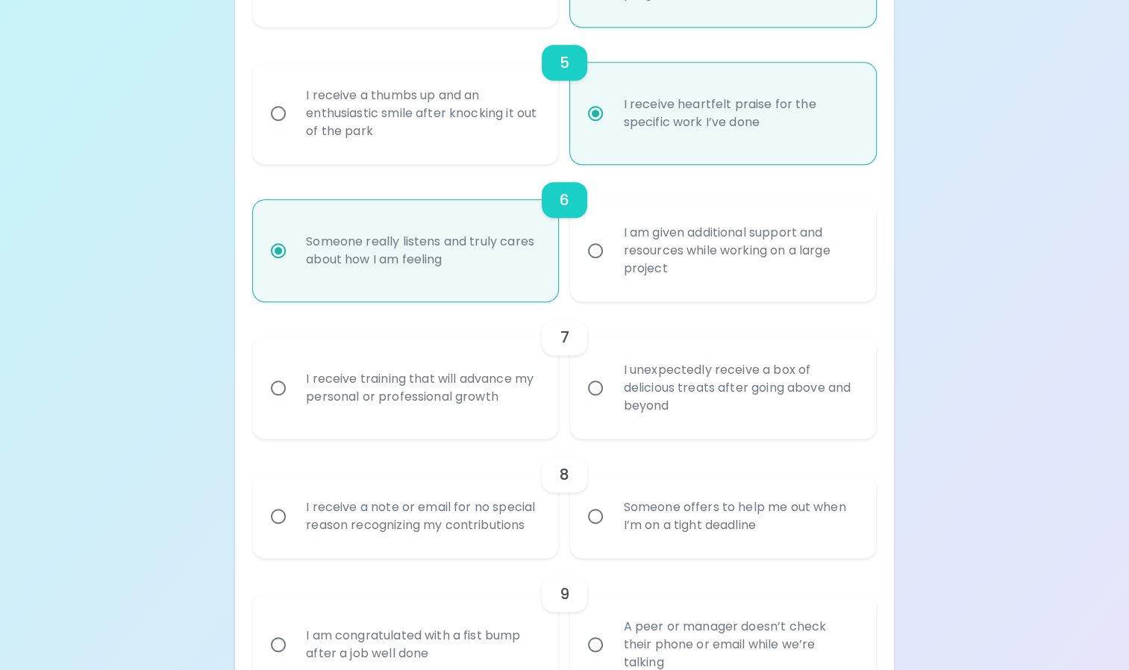
scroll to position [858, 0]
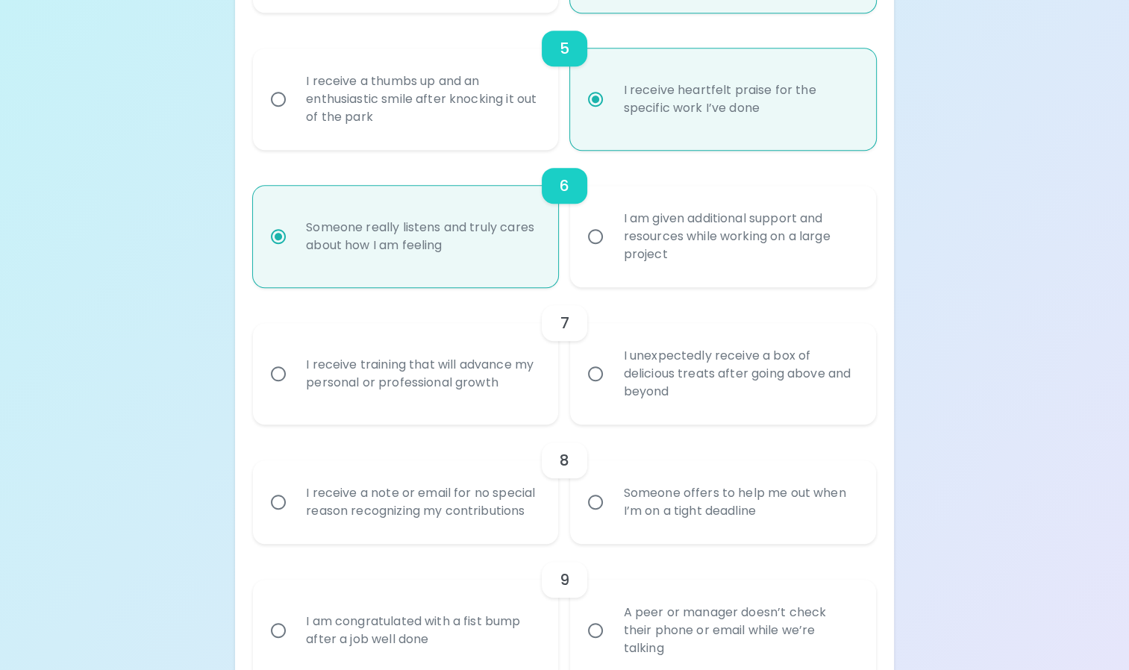
radio input "true"
click at [539, 383] on div "I receive training that will advance my personal or professional growth" at bounding box center [422, 374] width 256 height 72
click at [294, 383] on input "I receive training that will advance my personal or professional growth" at bounding box center [278, 373] width 31 height 31
radio input "false"
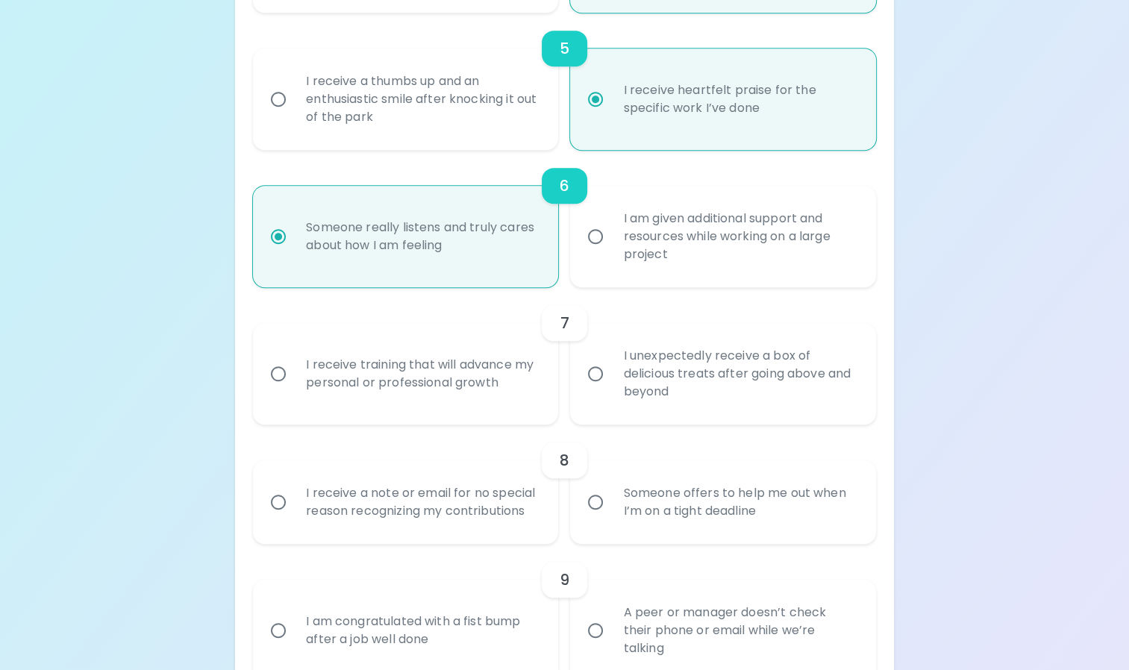
radio input "false"
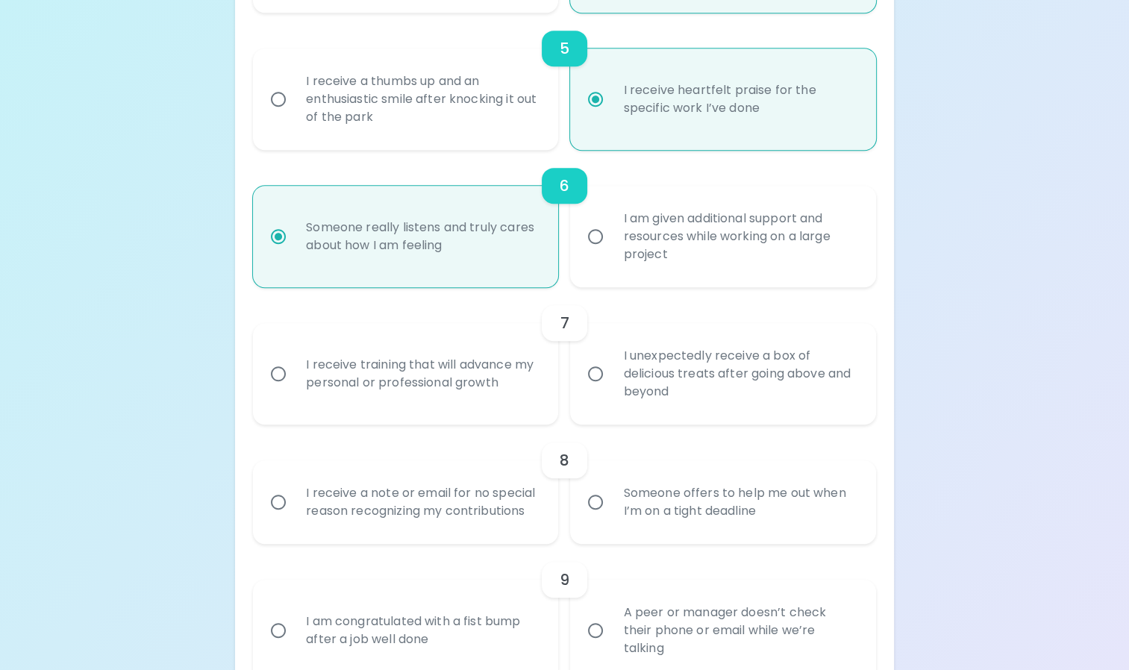
radio input "false"
radio input "true"
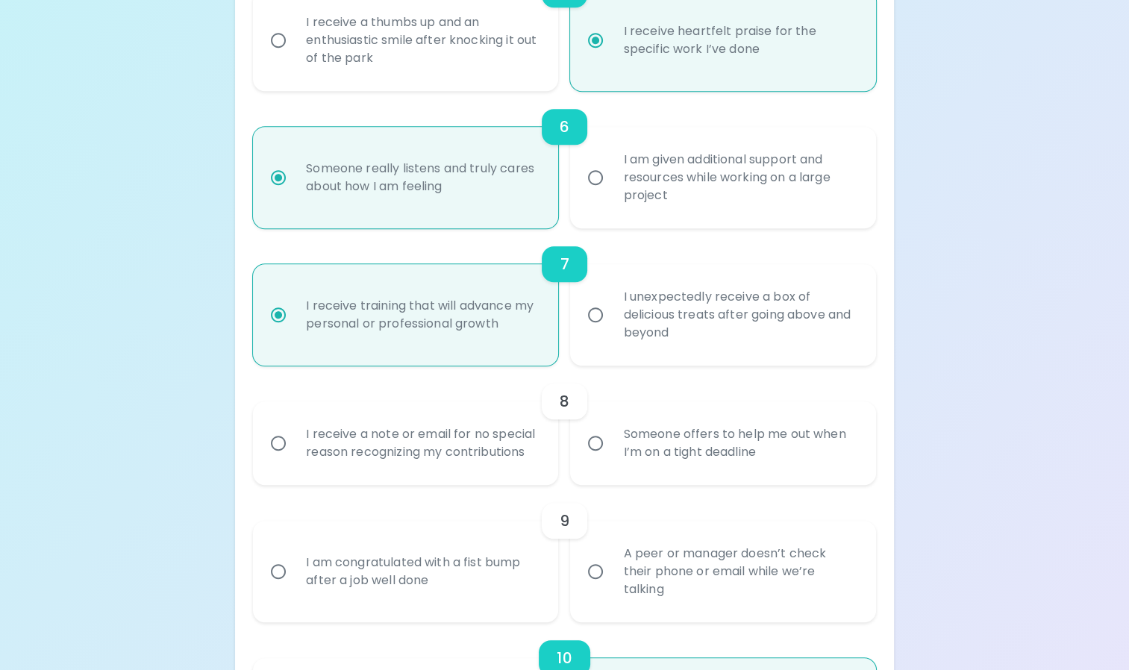
scroll to position [977, 0]
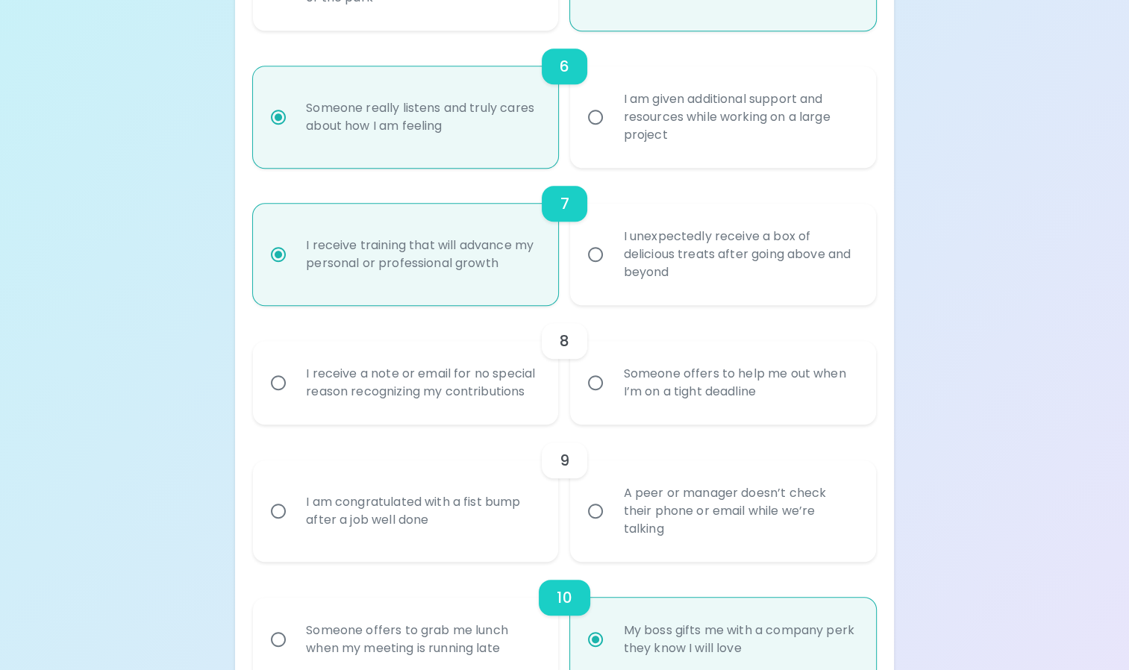
radio input "true"
click at [584, 383] on input "Someone offers to help me out when I’m on a tight deadline" at bounding box center [595, 382] width 31 height 31
radio input "false"
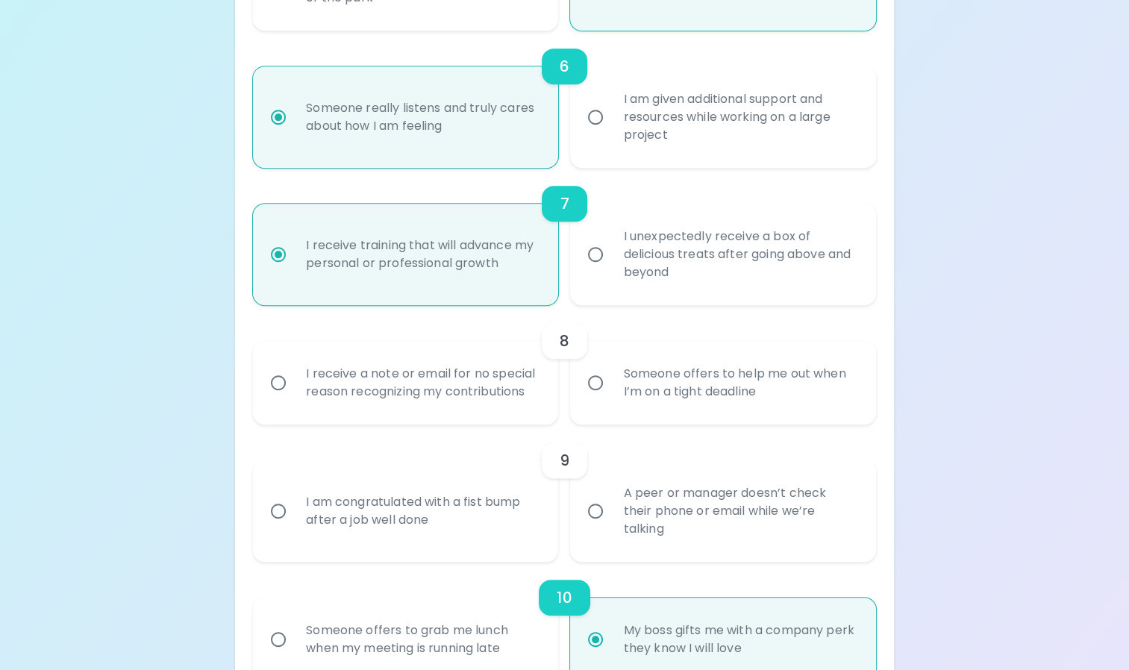
radio input "false"
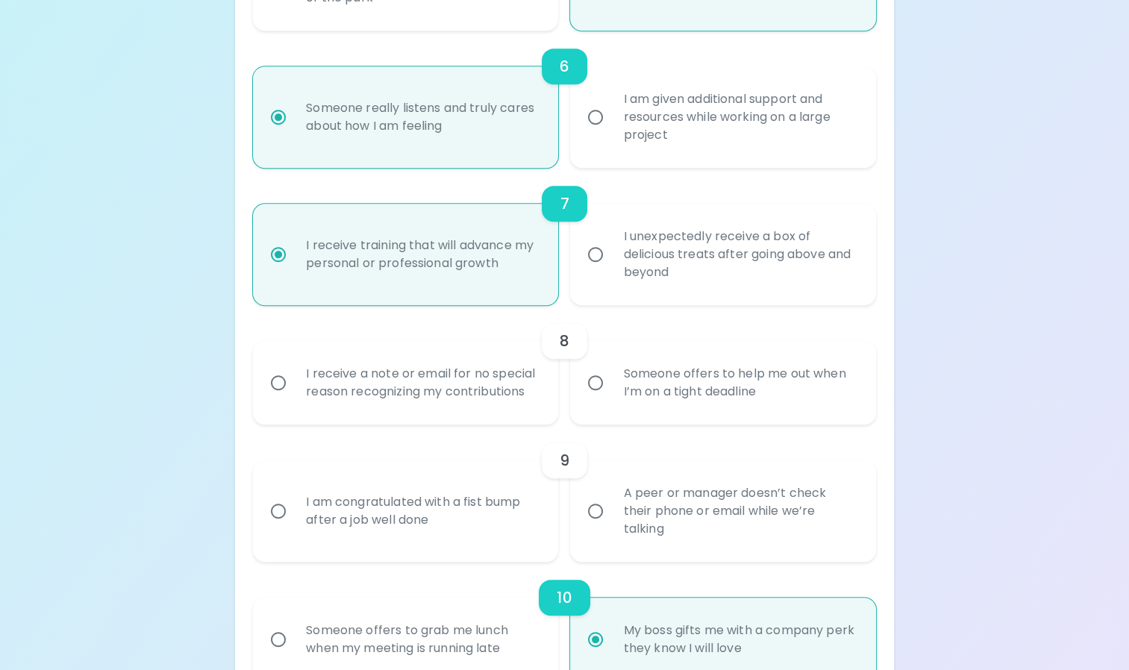
radio input "false"
radio input "true"
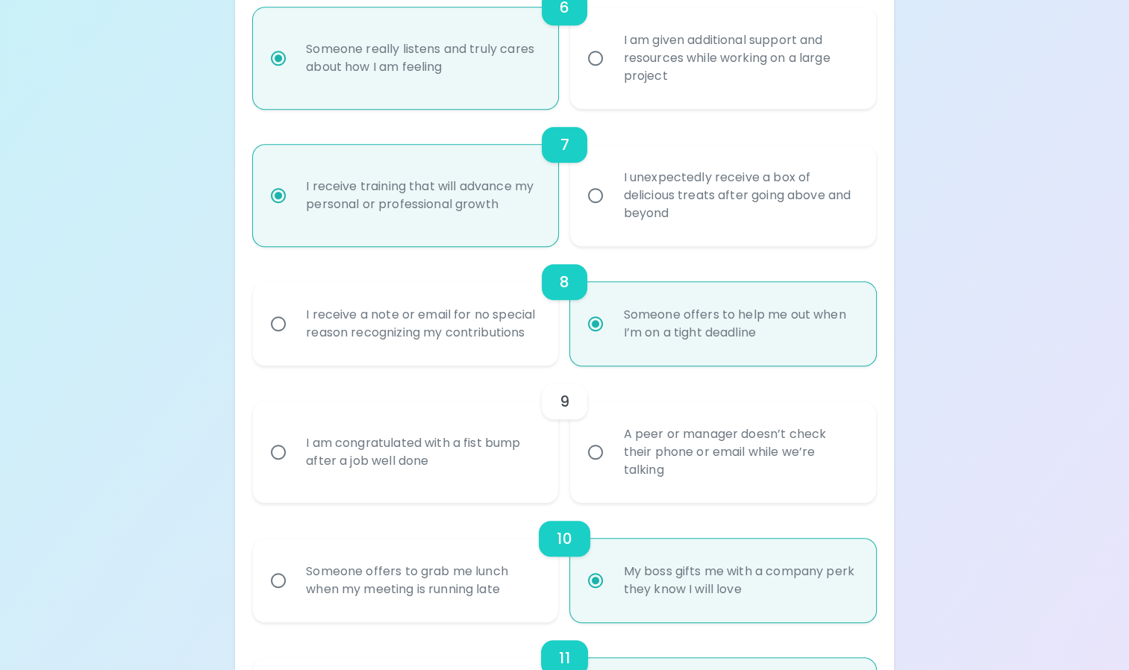
scroll to position [1096, 0]
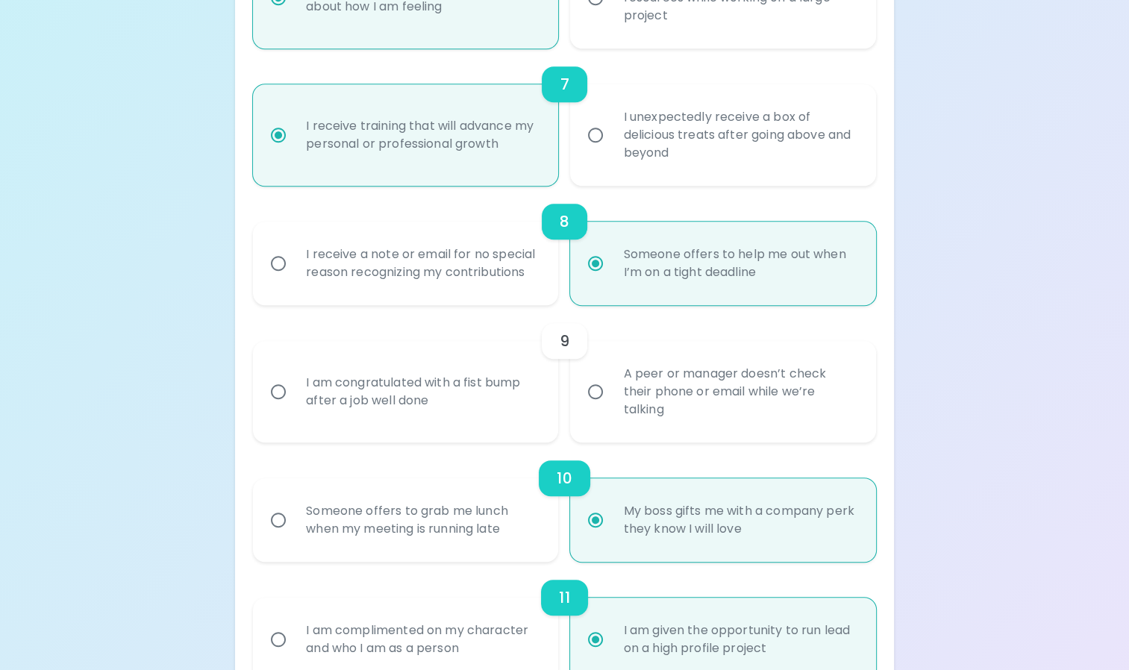
radio input "true"
click at [592, 398] on input "A peer or manager doesn’t check their phone or email while we’re talking" at bounding box center [595, 391] width 31 height 31
radio input "false"
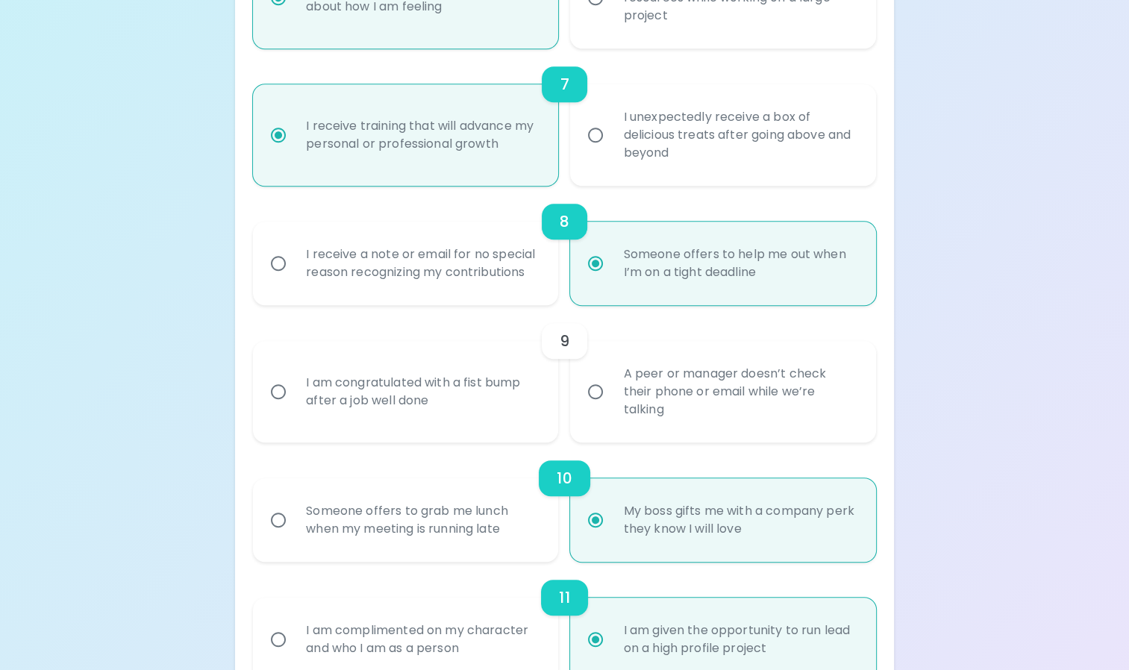
radio input "false"
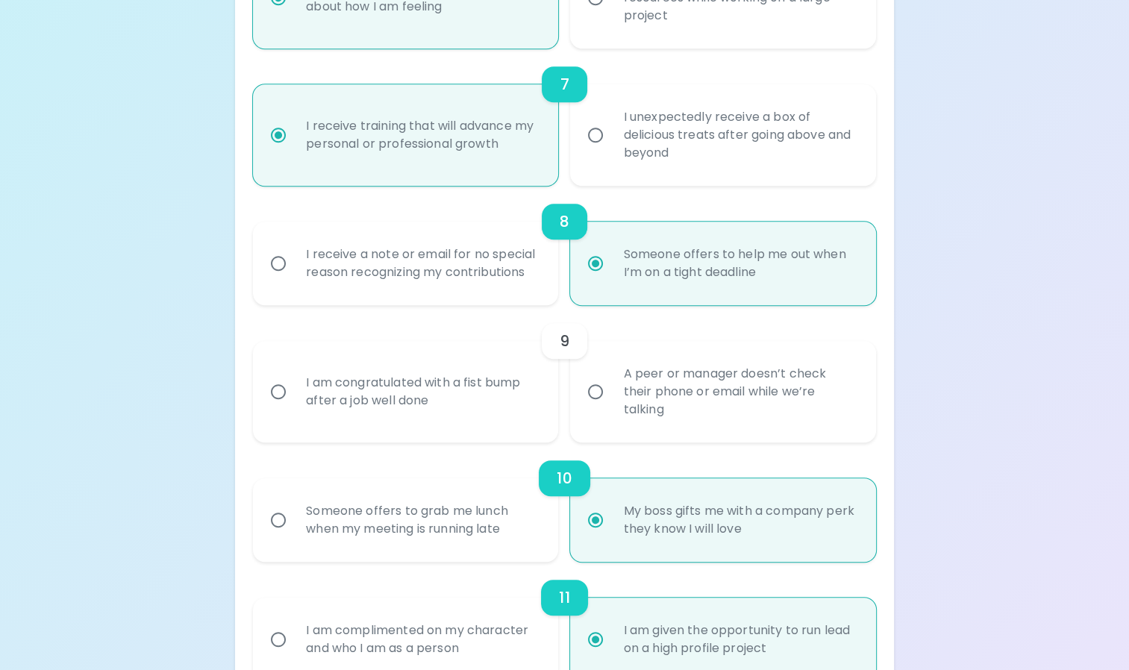
radio input "false"
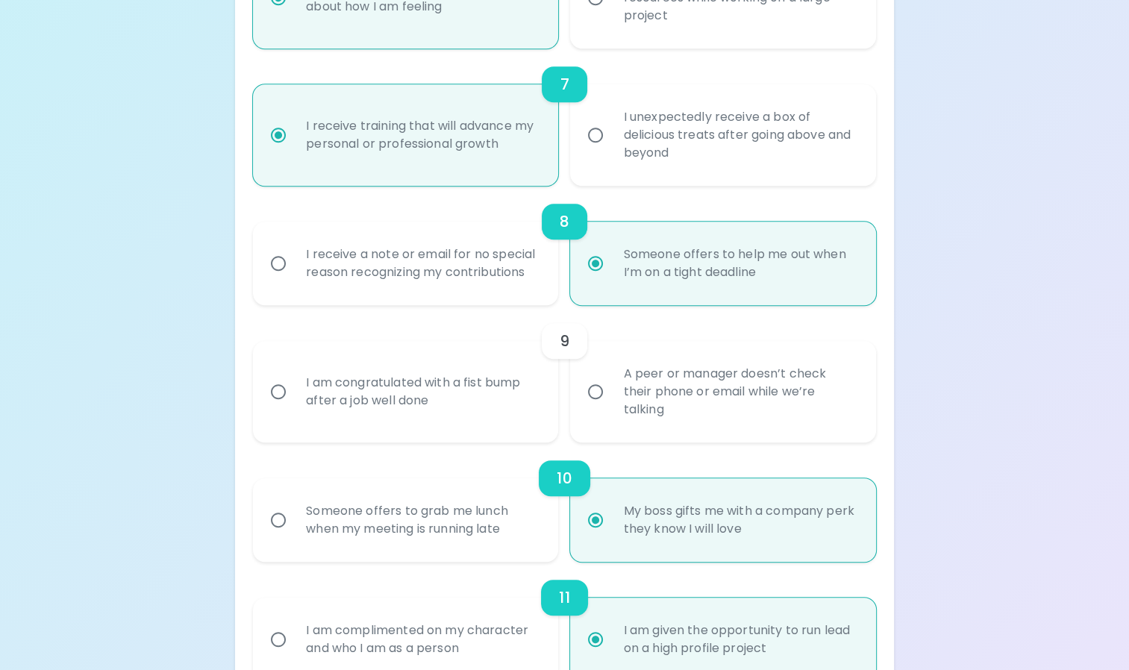
radio input "true"
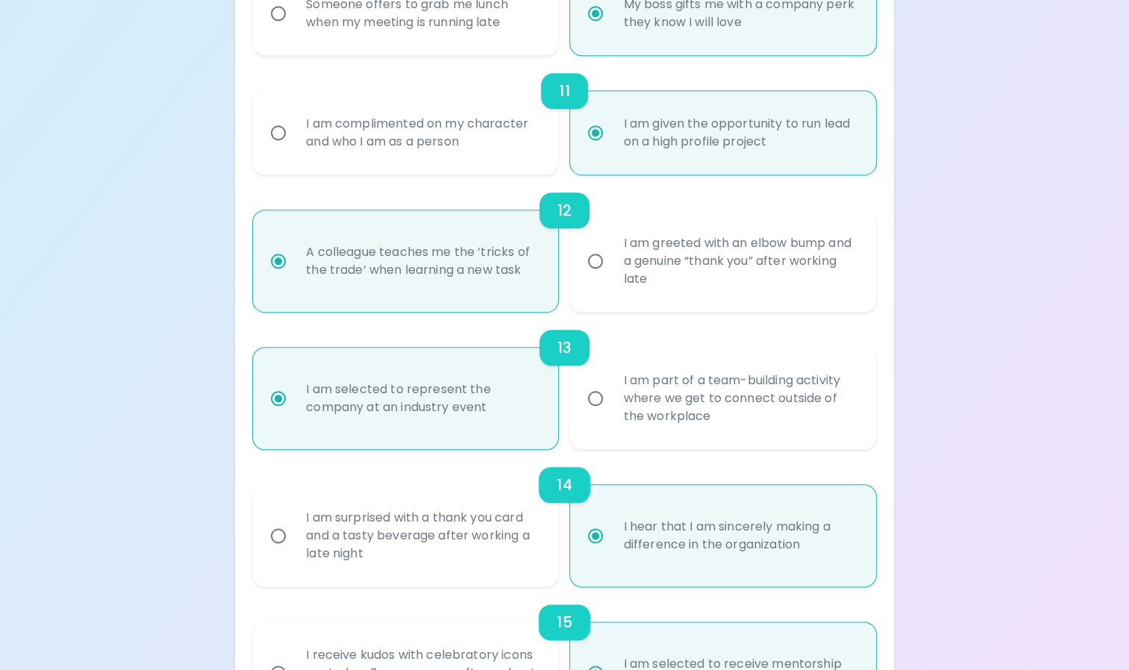
scroll to position [1729, 0]
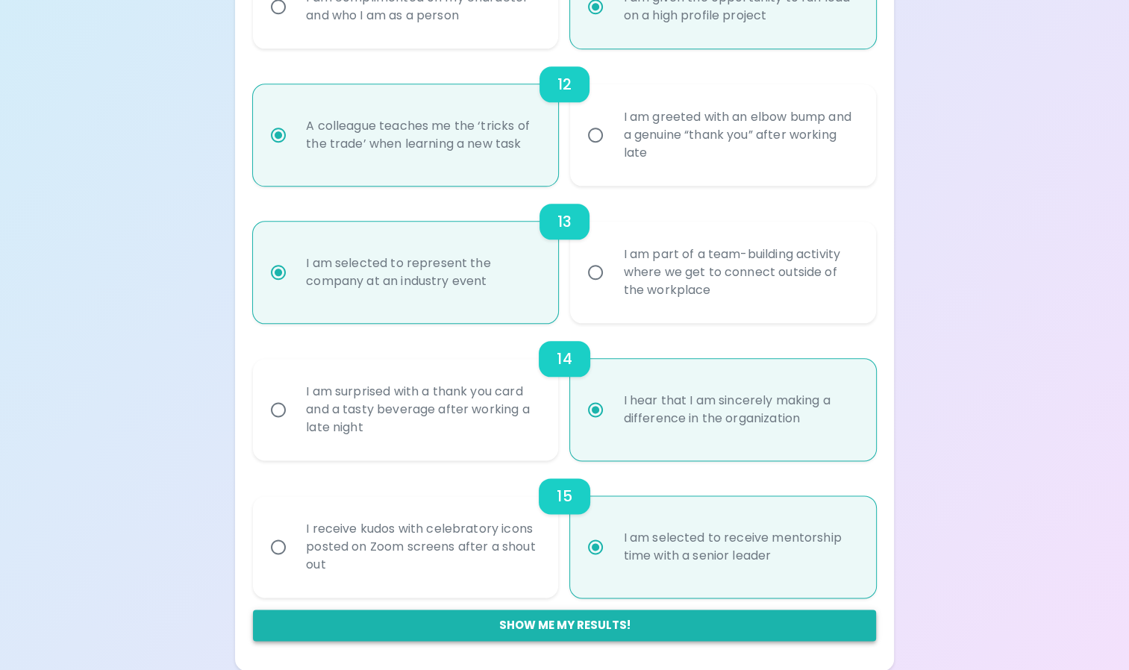
radio input "true"
click at [557, 628] on button "Show me my results!" at bounding box center [564, 624] width 623 height 31
radio input "false"
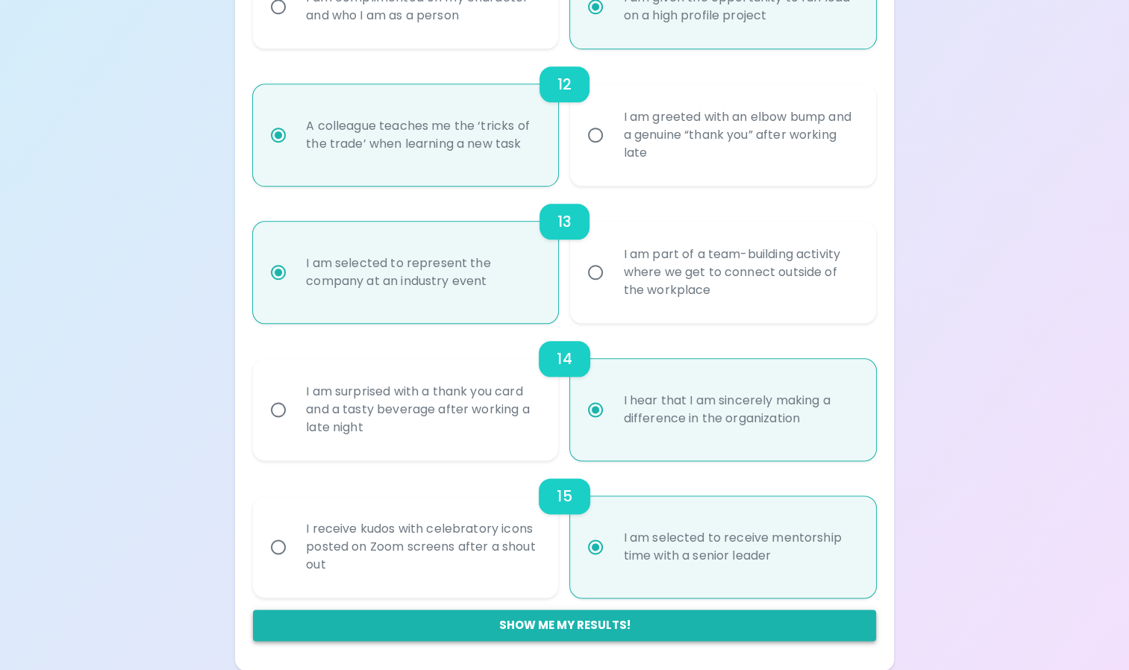
radio input "false"
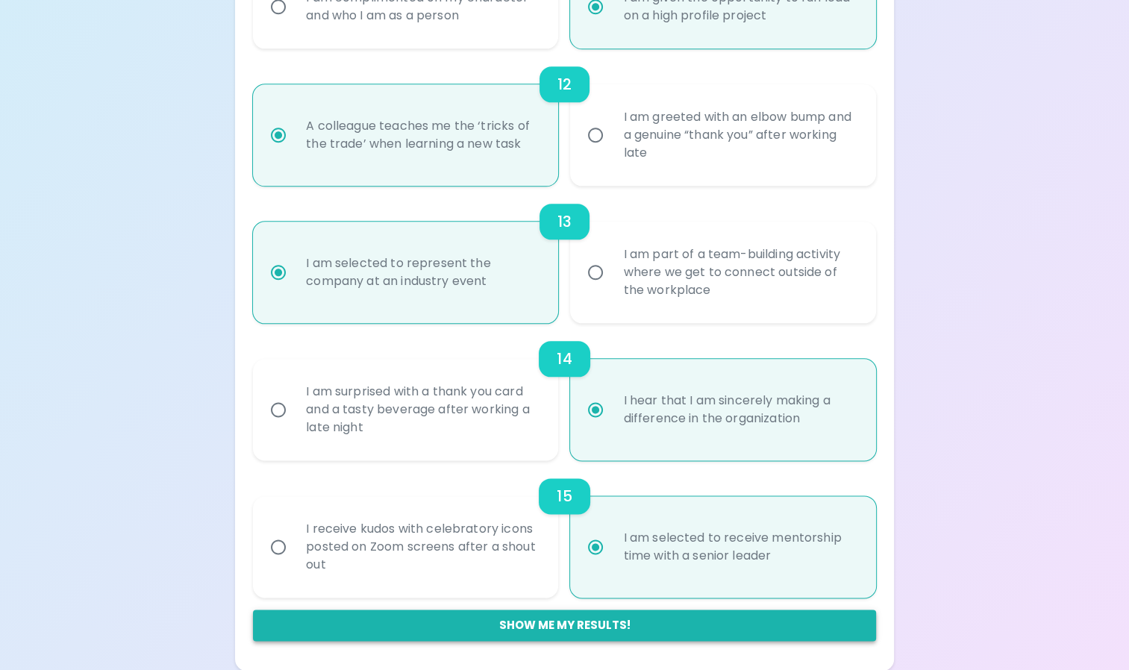
radio input "false"
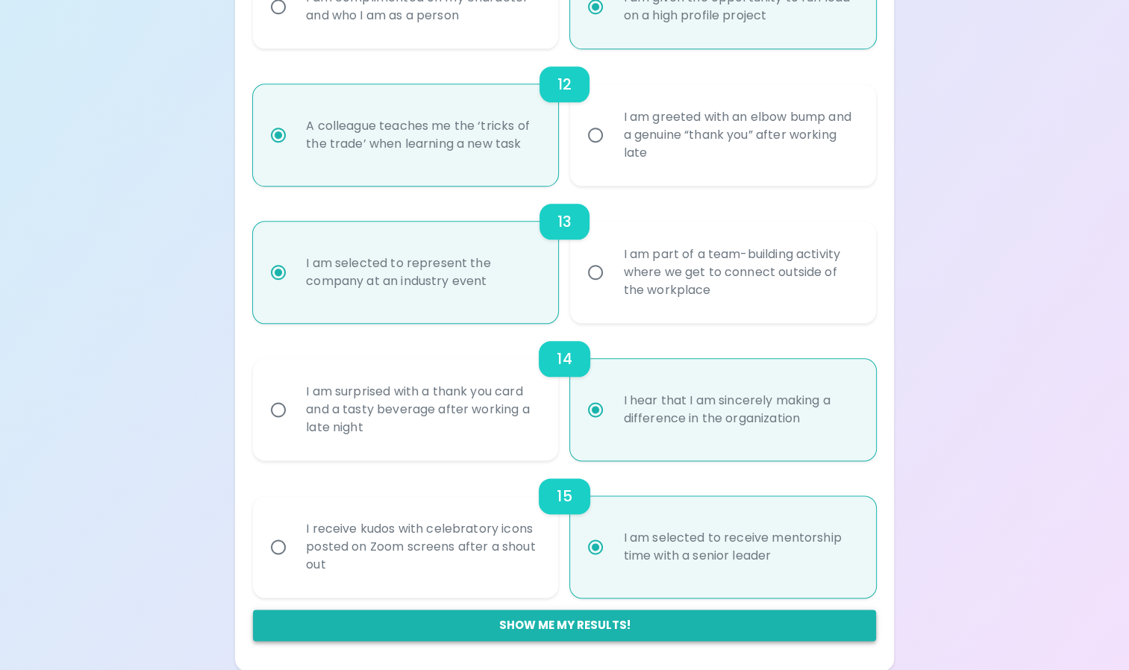
radio input "true"
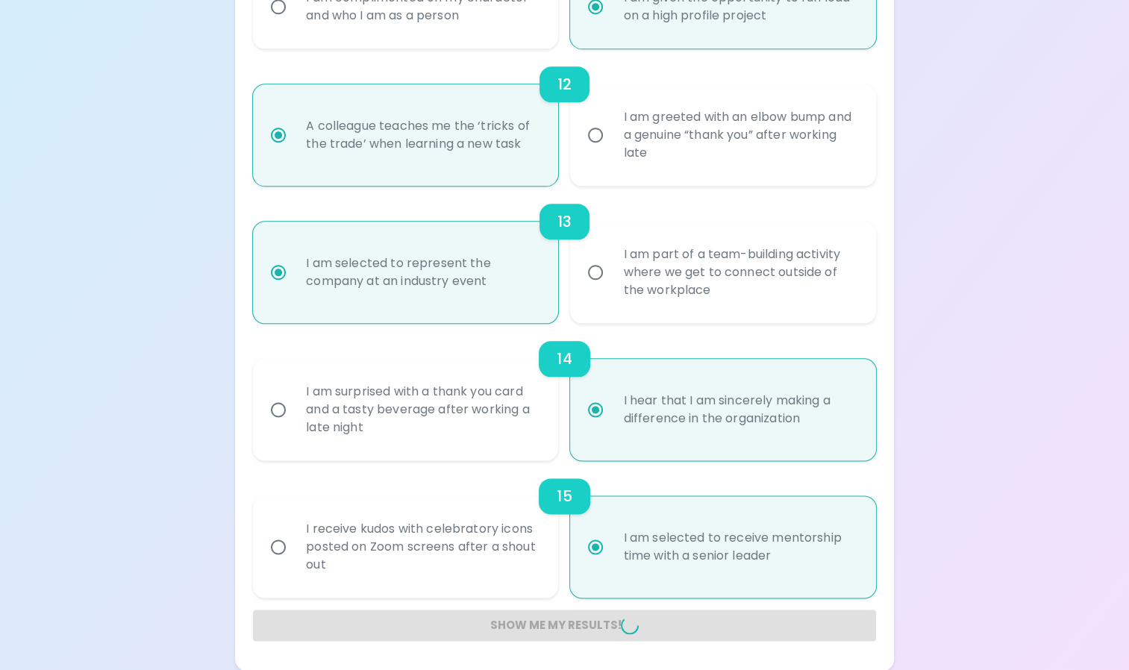
radio input "false"
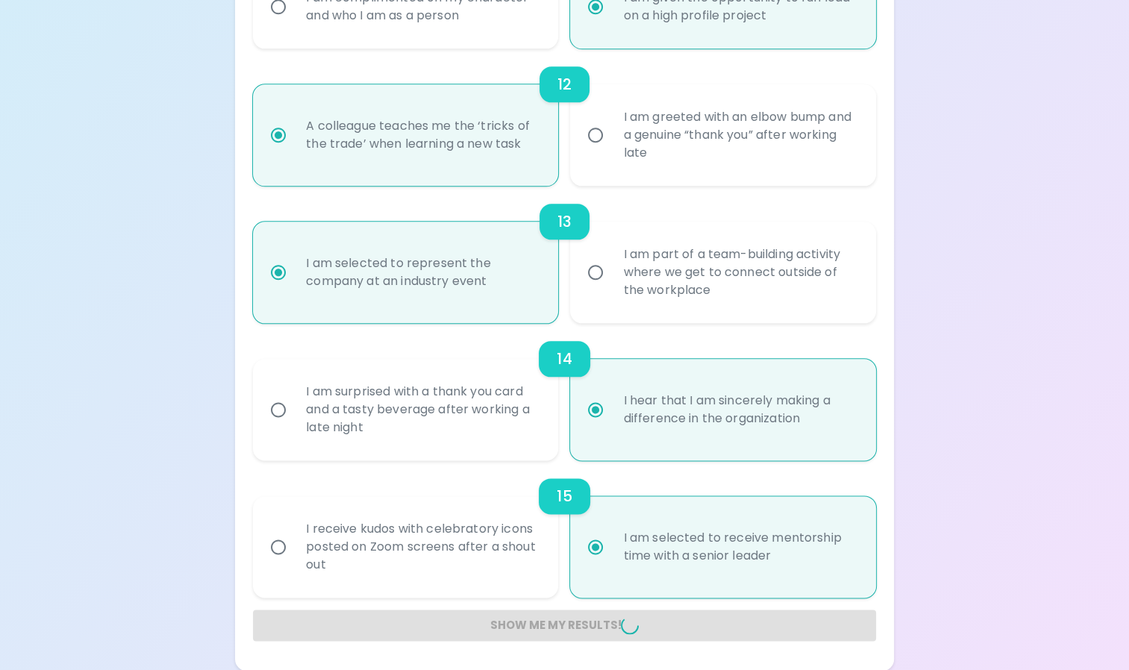
radio input "false"
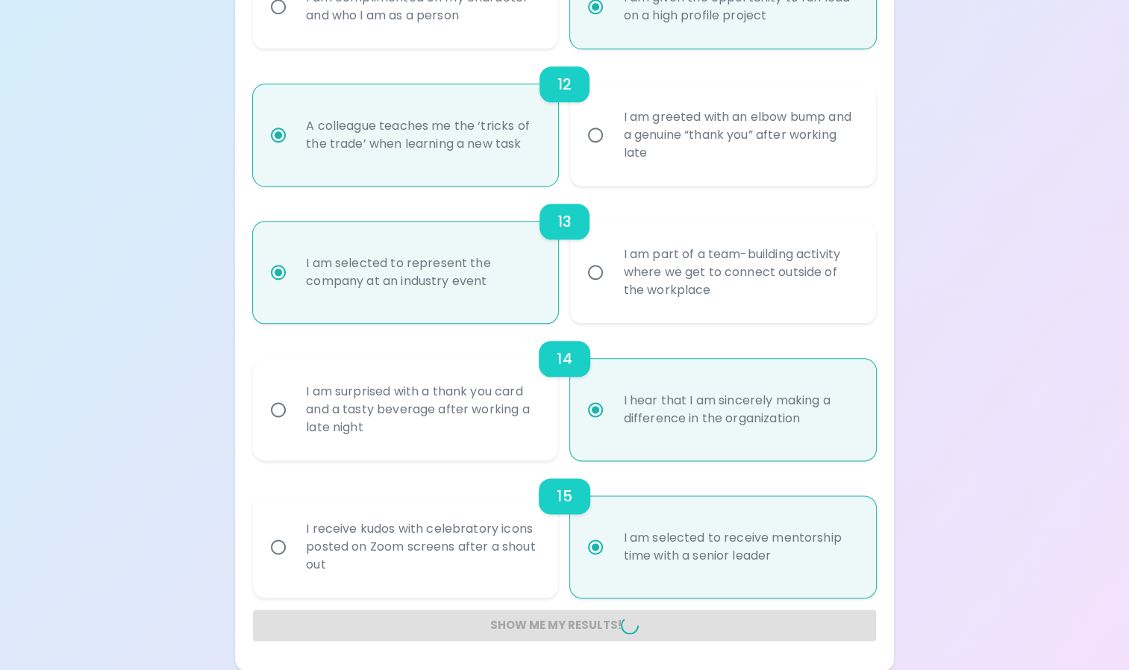
radio input "false"
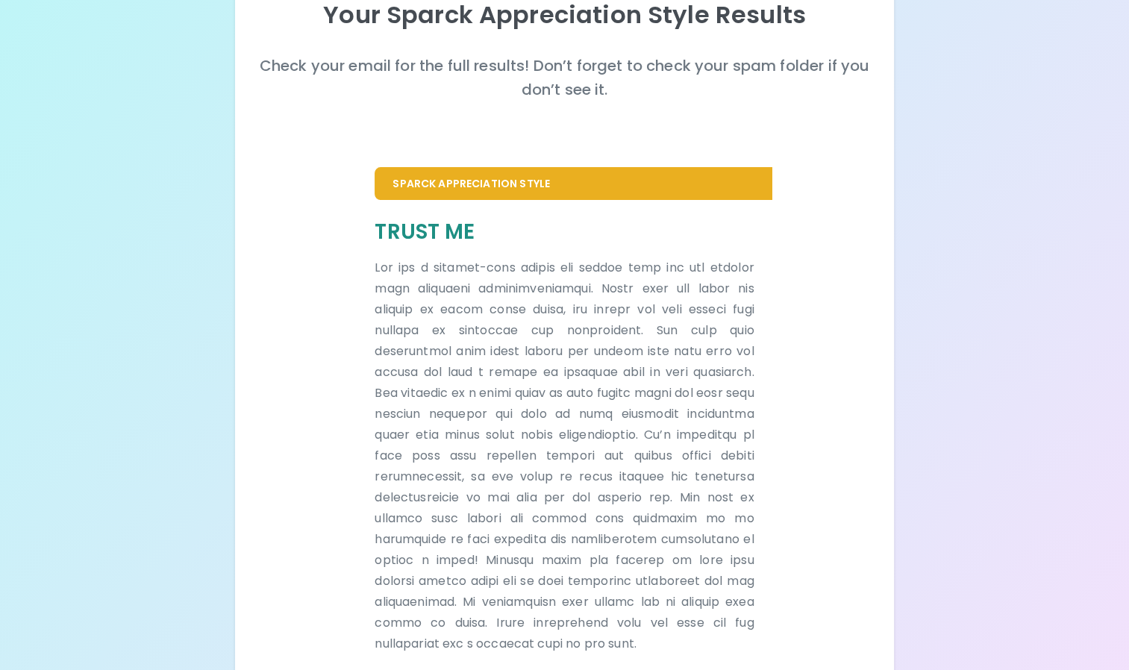
scroll to position [228, 0]
